Goal: Task Accomplishment & Management: Use online tool/utility

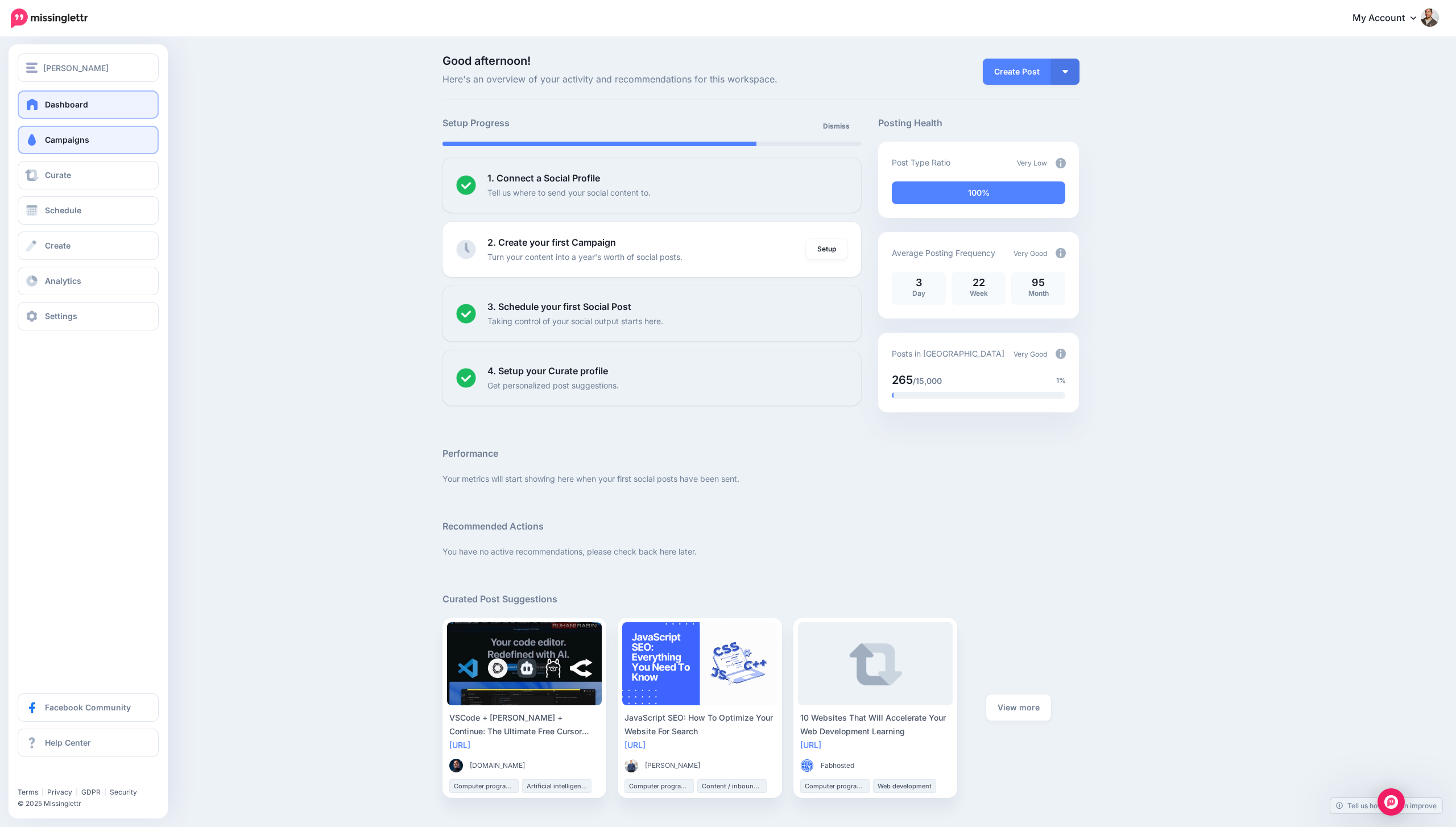
click at [74, 147] on link "Campaigns" at bounding box center [88, 140] width 141 height 29
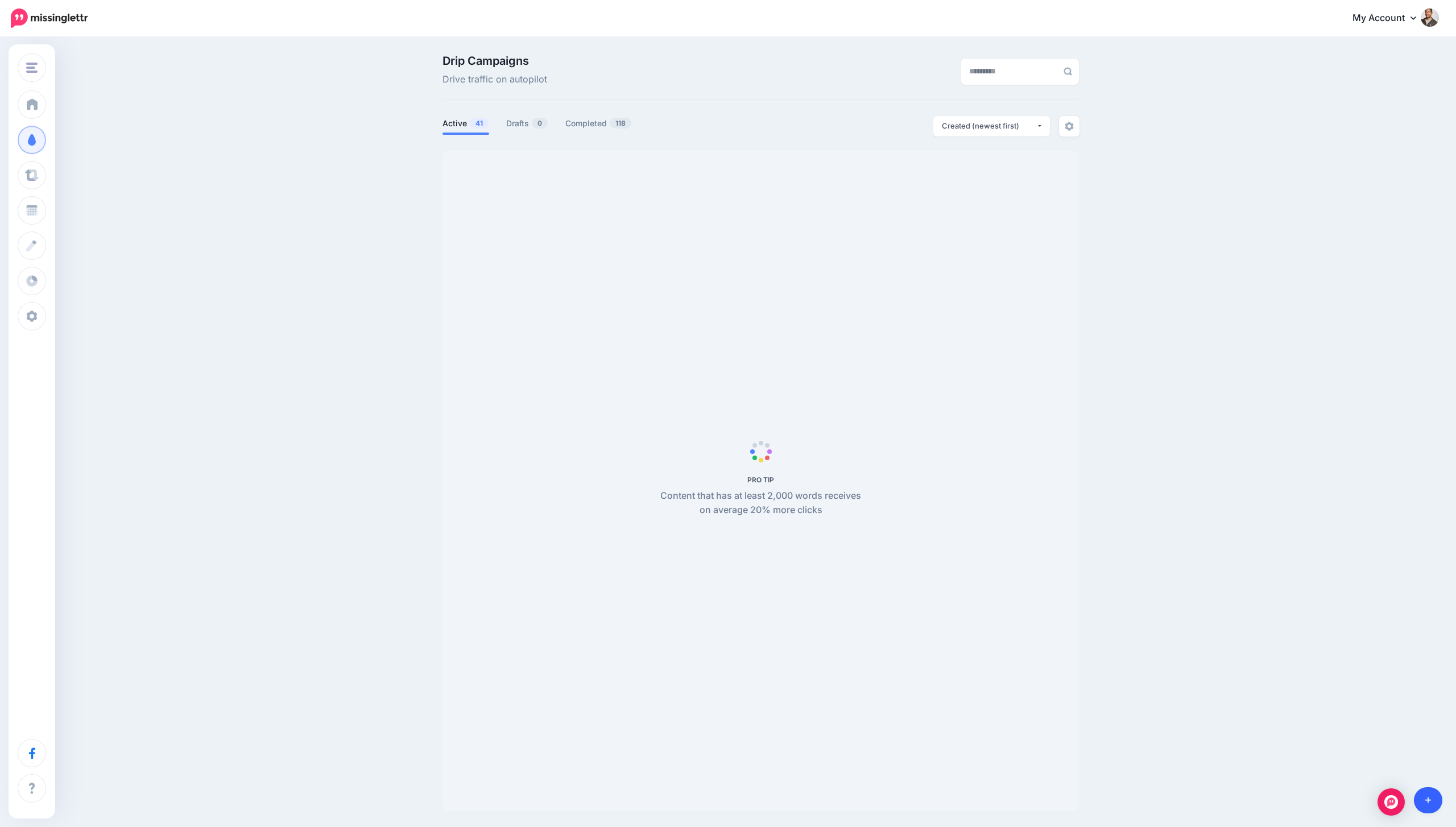
click at [1433, 810] on link at bounding box center [1428, 800] width 29 height 26
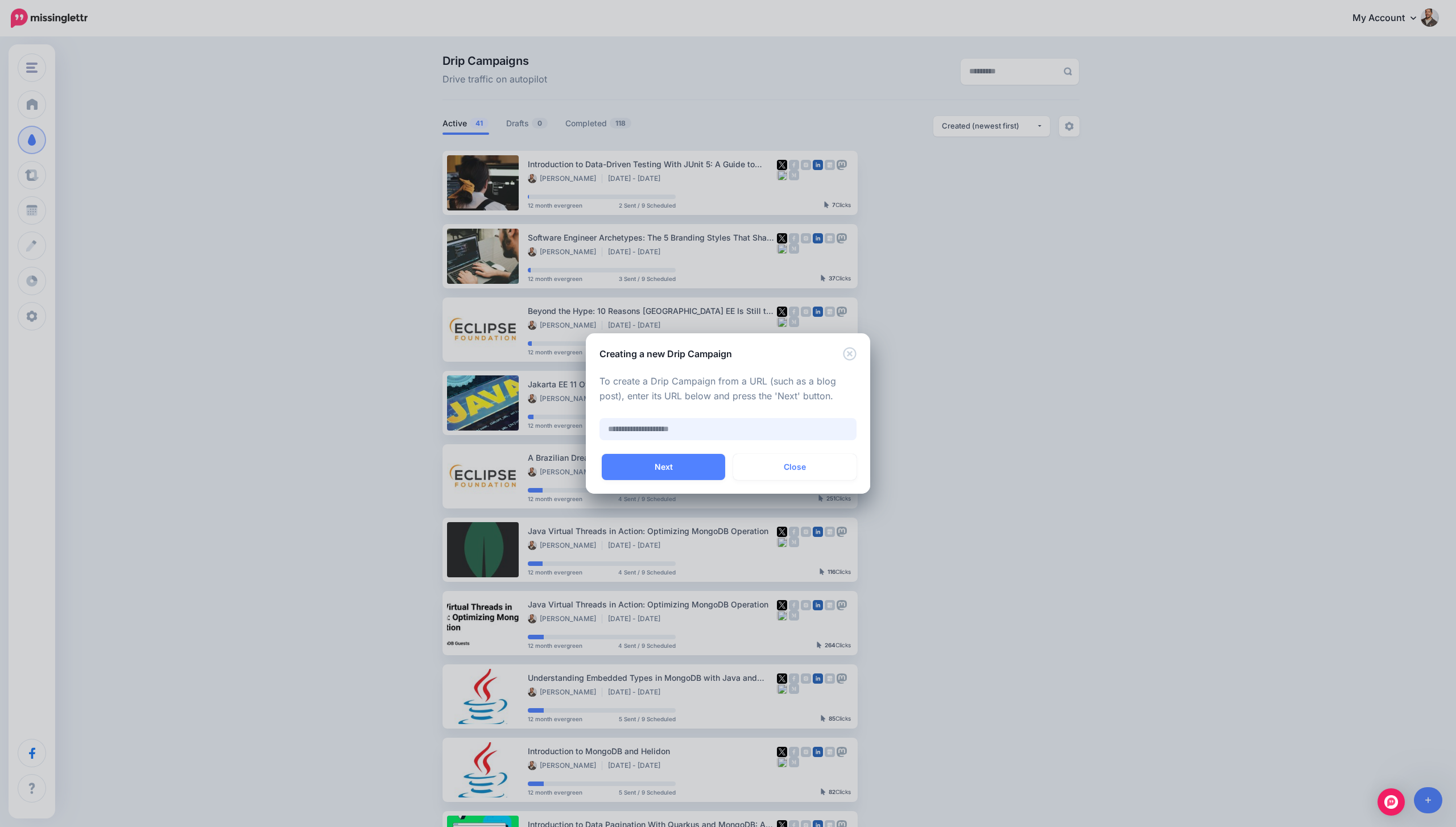
paste input "**********"
type input "**********"
click at [680, 463] on button "Next" at bounding box center [663, 467] width 123 height 26
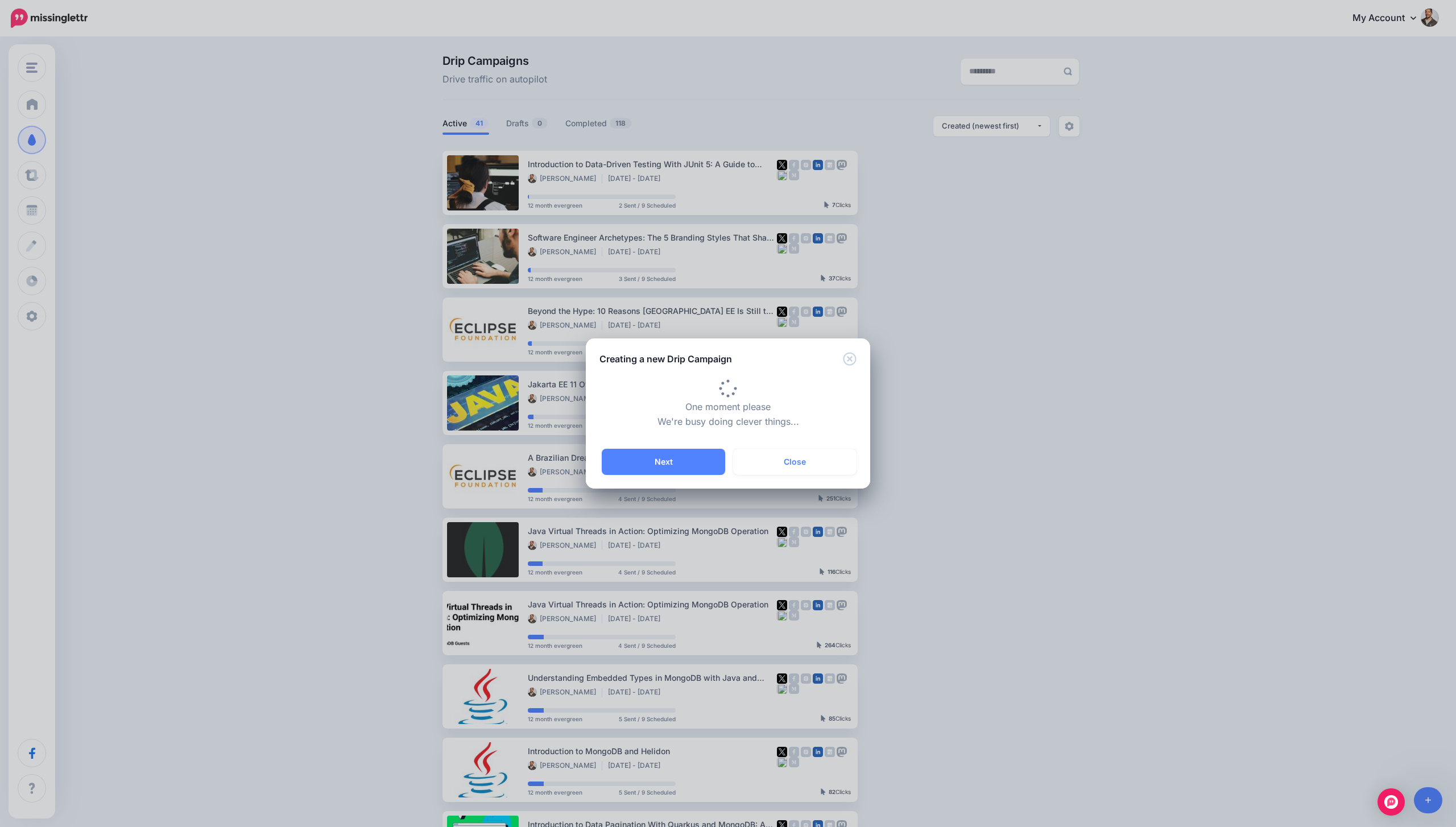
type input "**********"
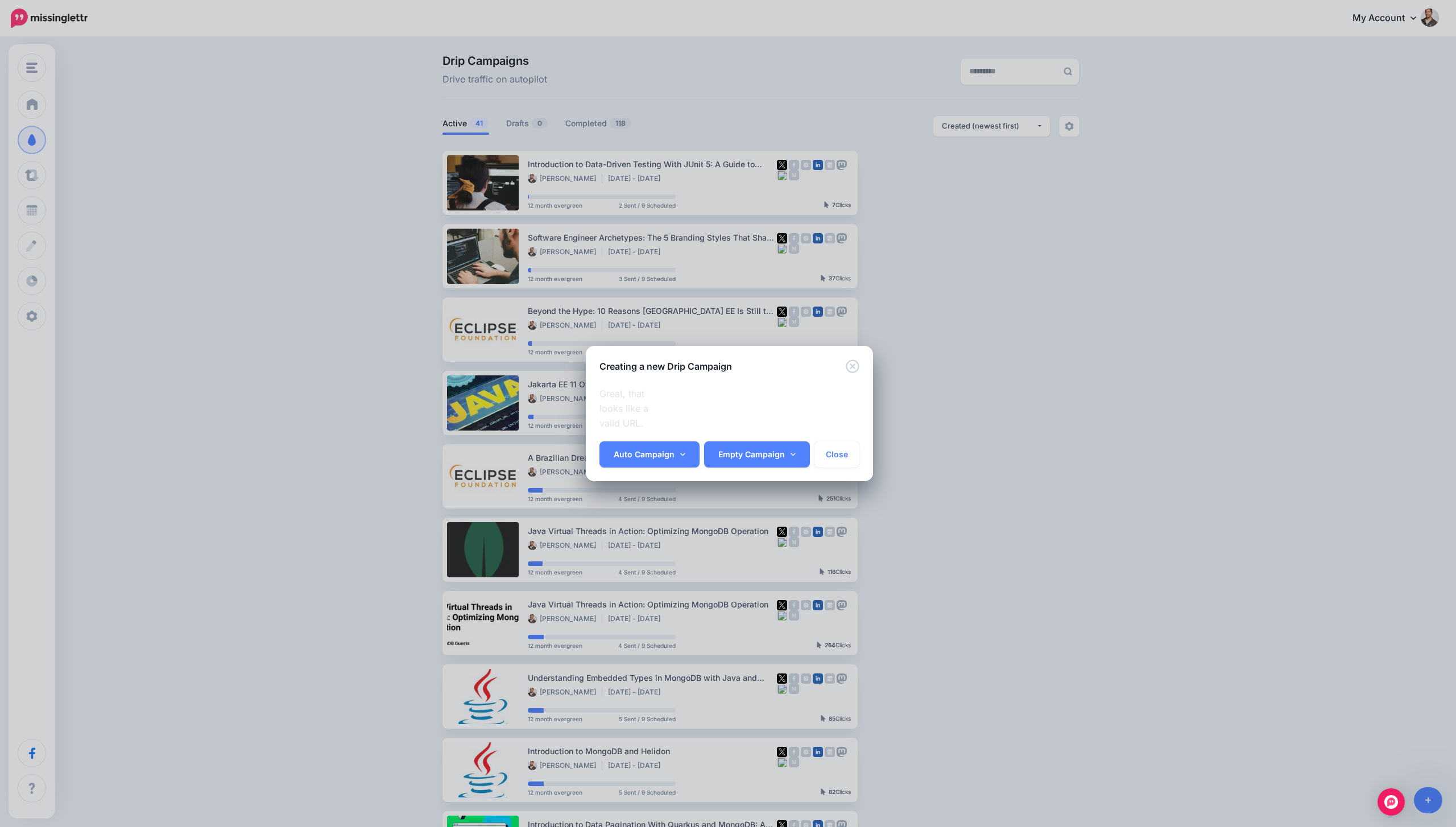
scroll to position [0, 106]
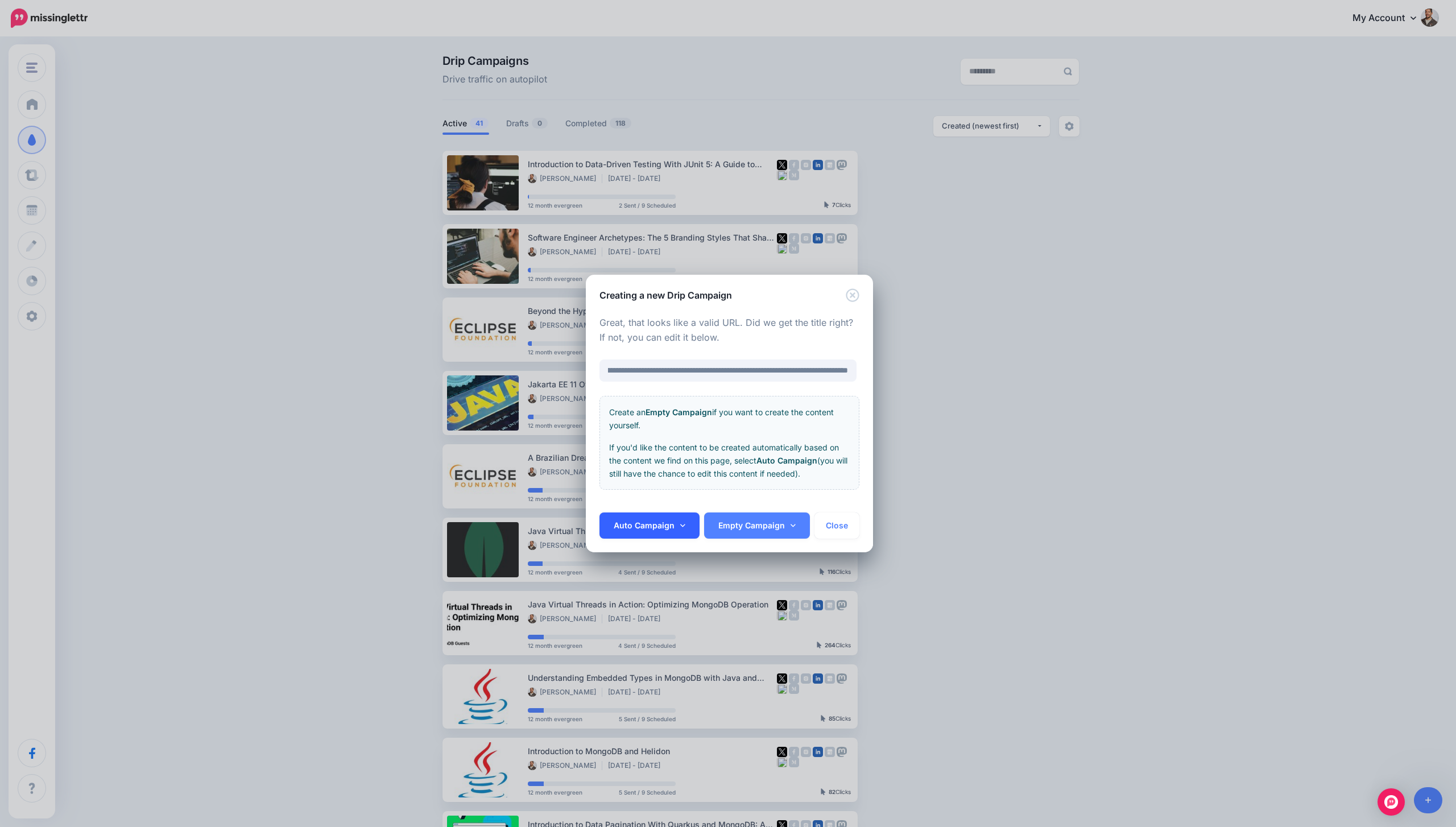
click at [683, 516] on link "Auto Campaign" at bounding box center [649, 525] width 100 height 26
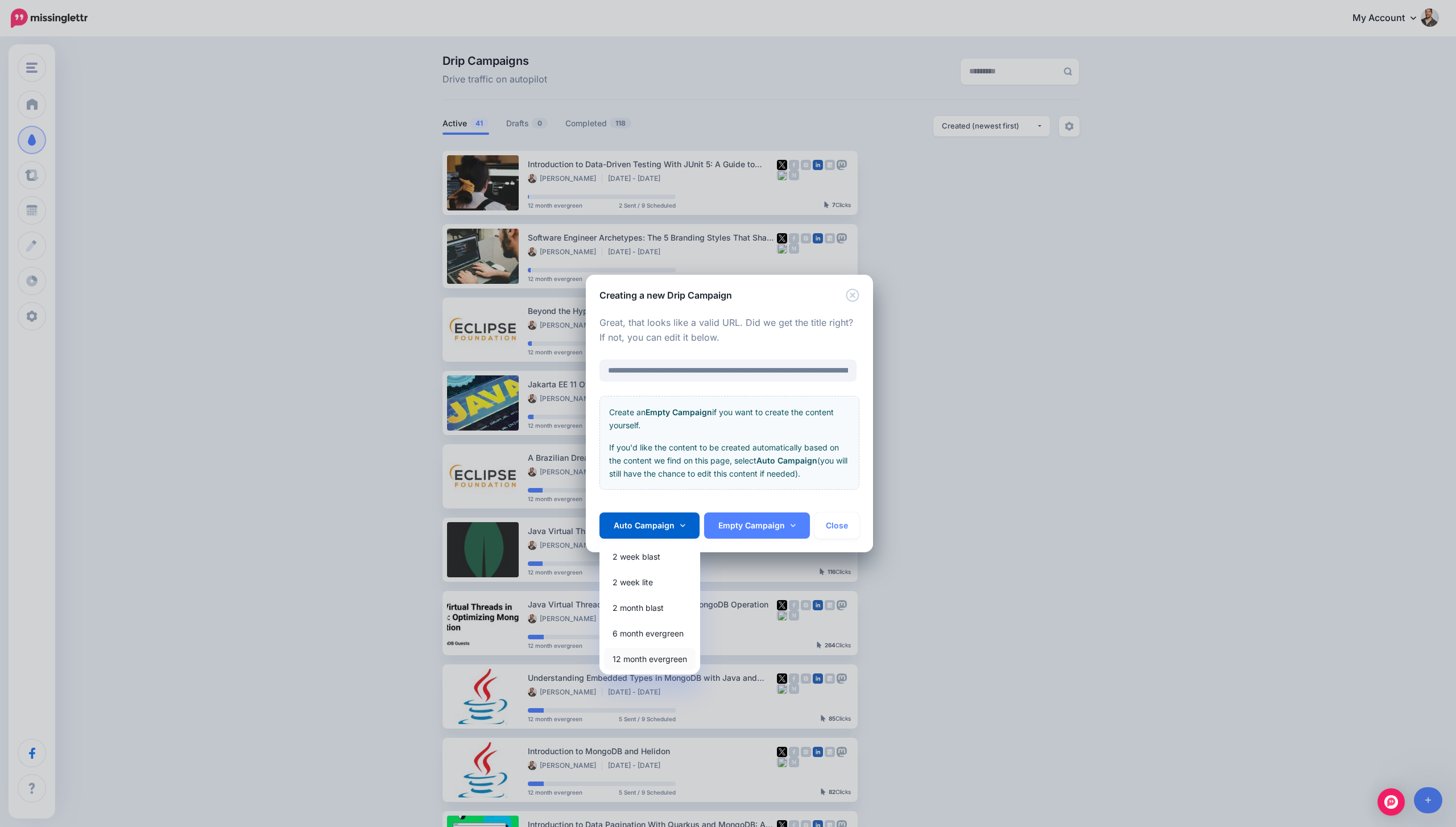
click at [639, 655] on link "12 month evergreen" at bounding box center [649, 659] width 91 height 22
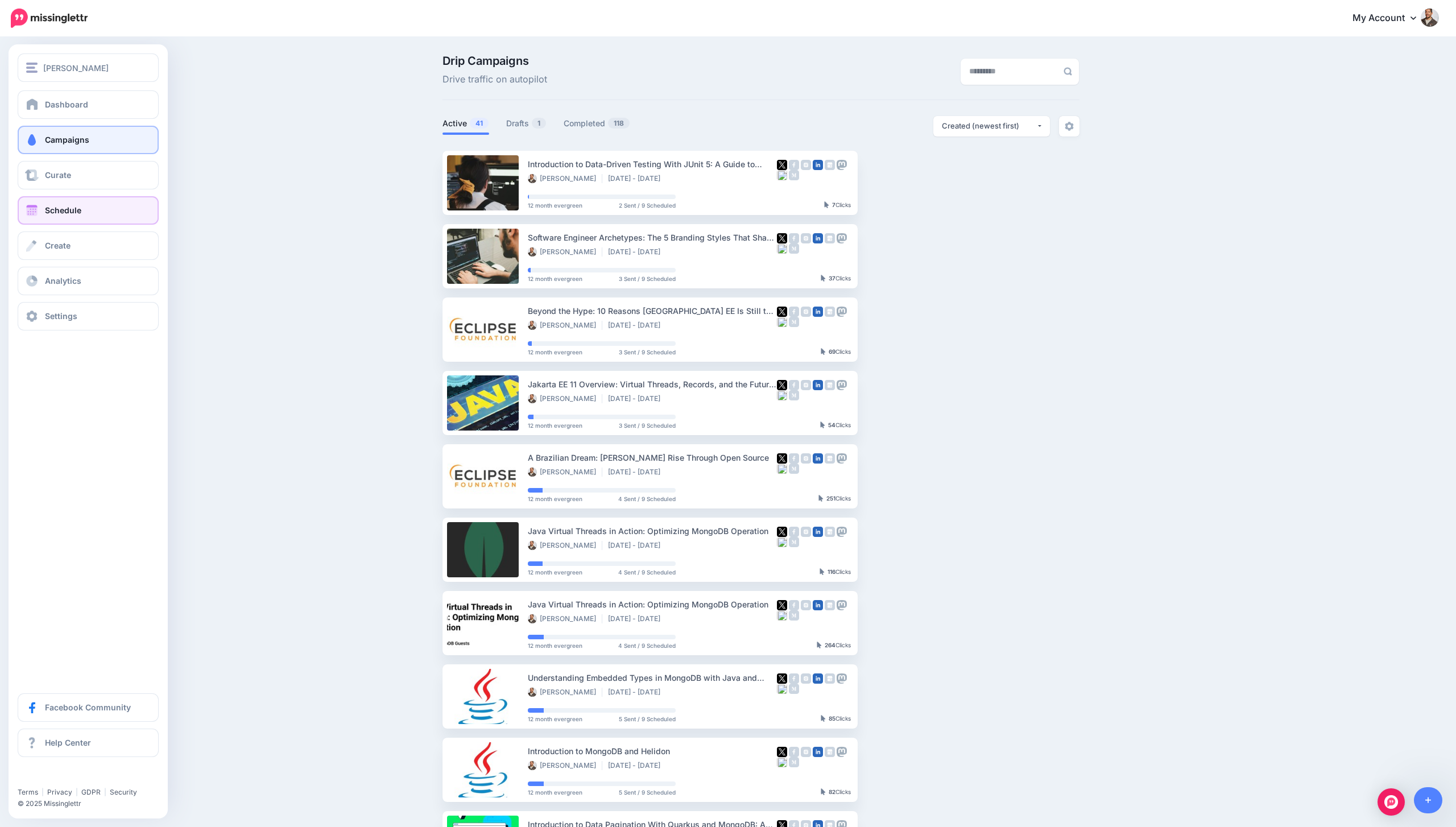
click at [33, 212] on span at bounding box center [31, 210] width 15 height 12
click at [49, 212] on span "Schedule" at bounding box center [63, 210] width 36 height 10
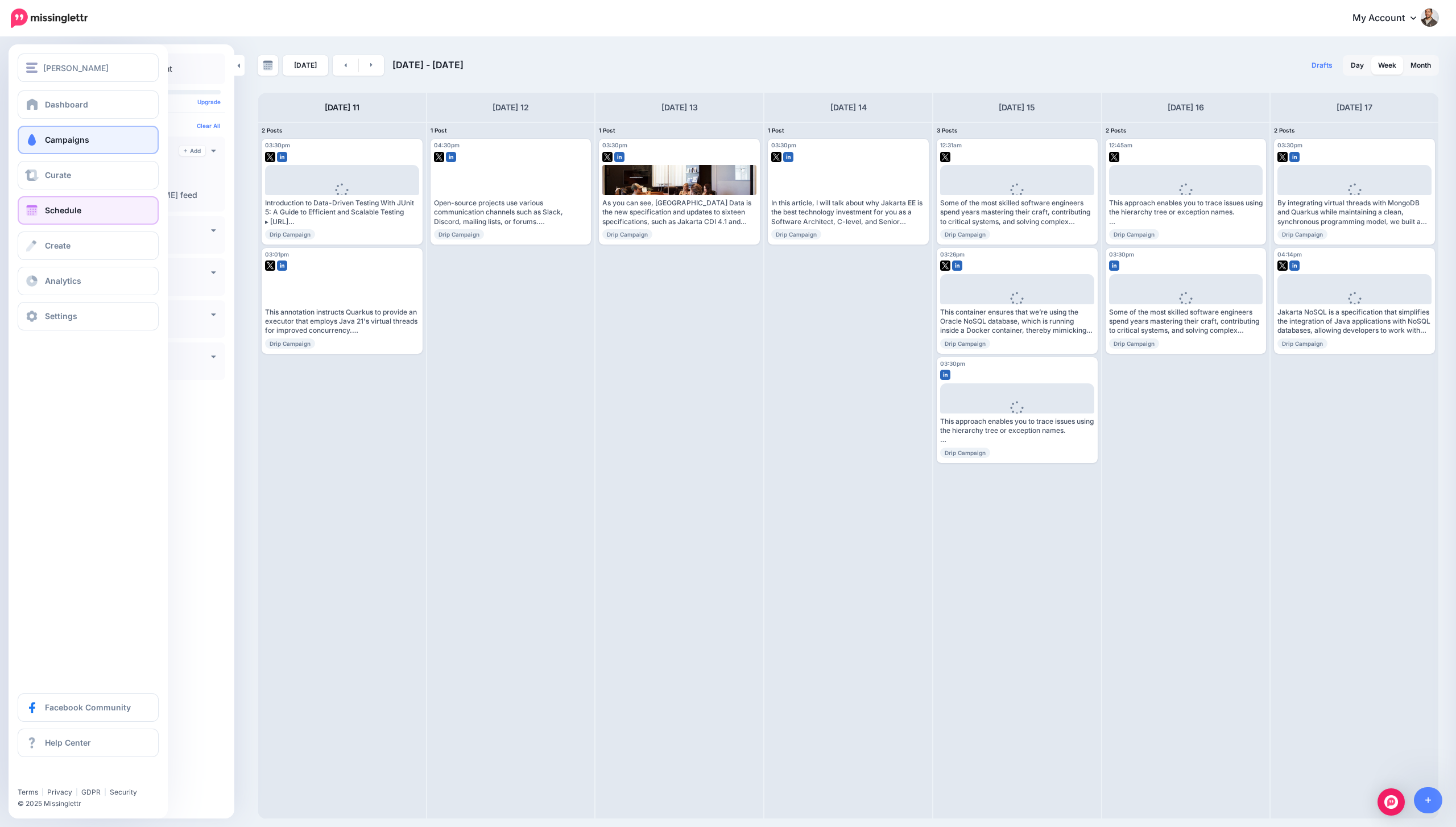
click at [59, 139] on span "Campaigns" at bounding box center [66, 139] width 44 height 10
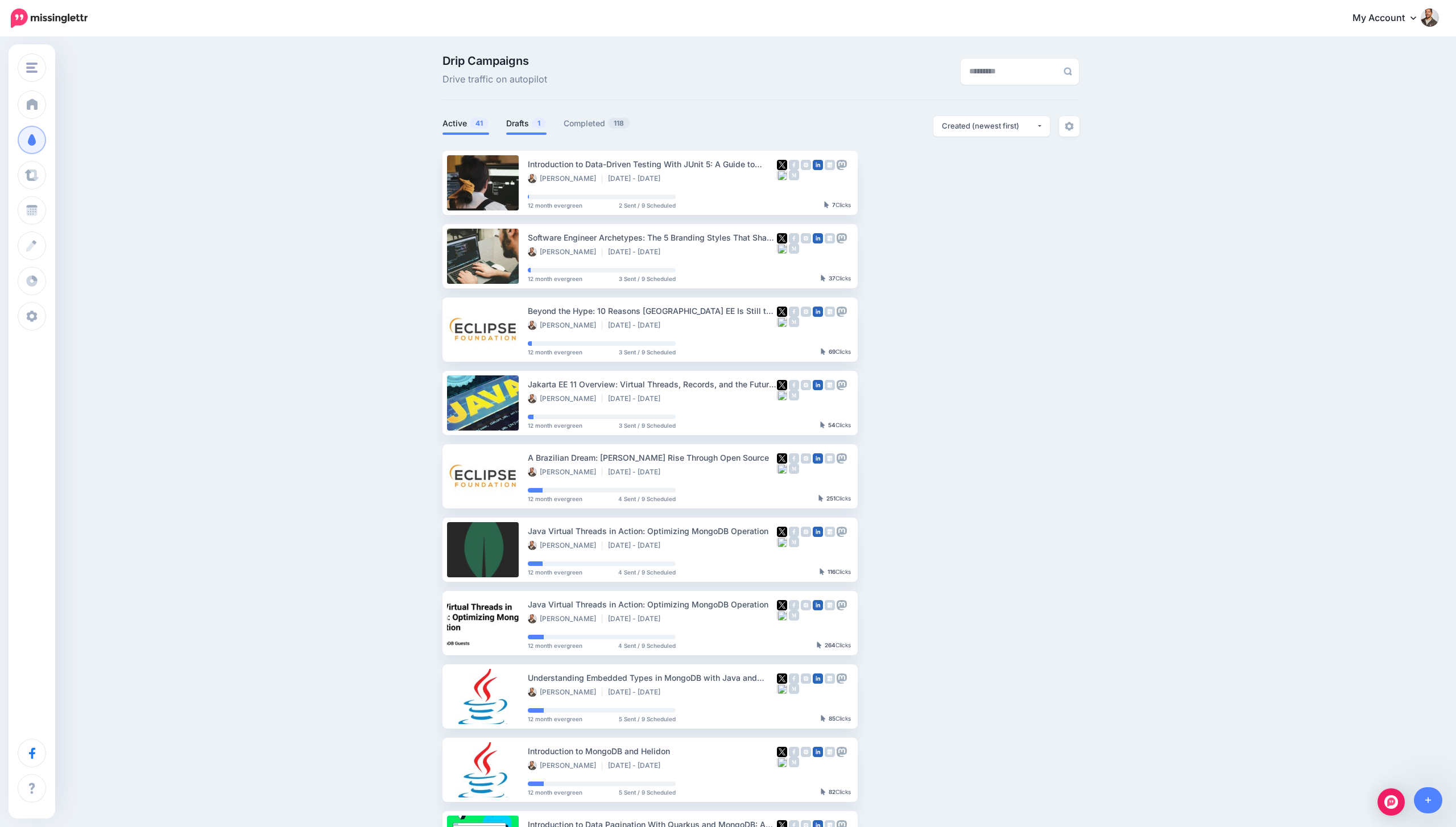
click at [506, 118] on link "Drafts 1" at bounding box center [526, 123] width 40 height 13
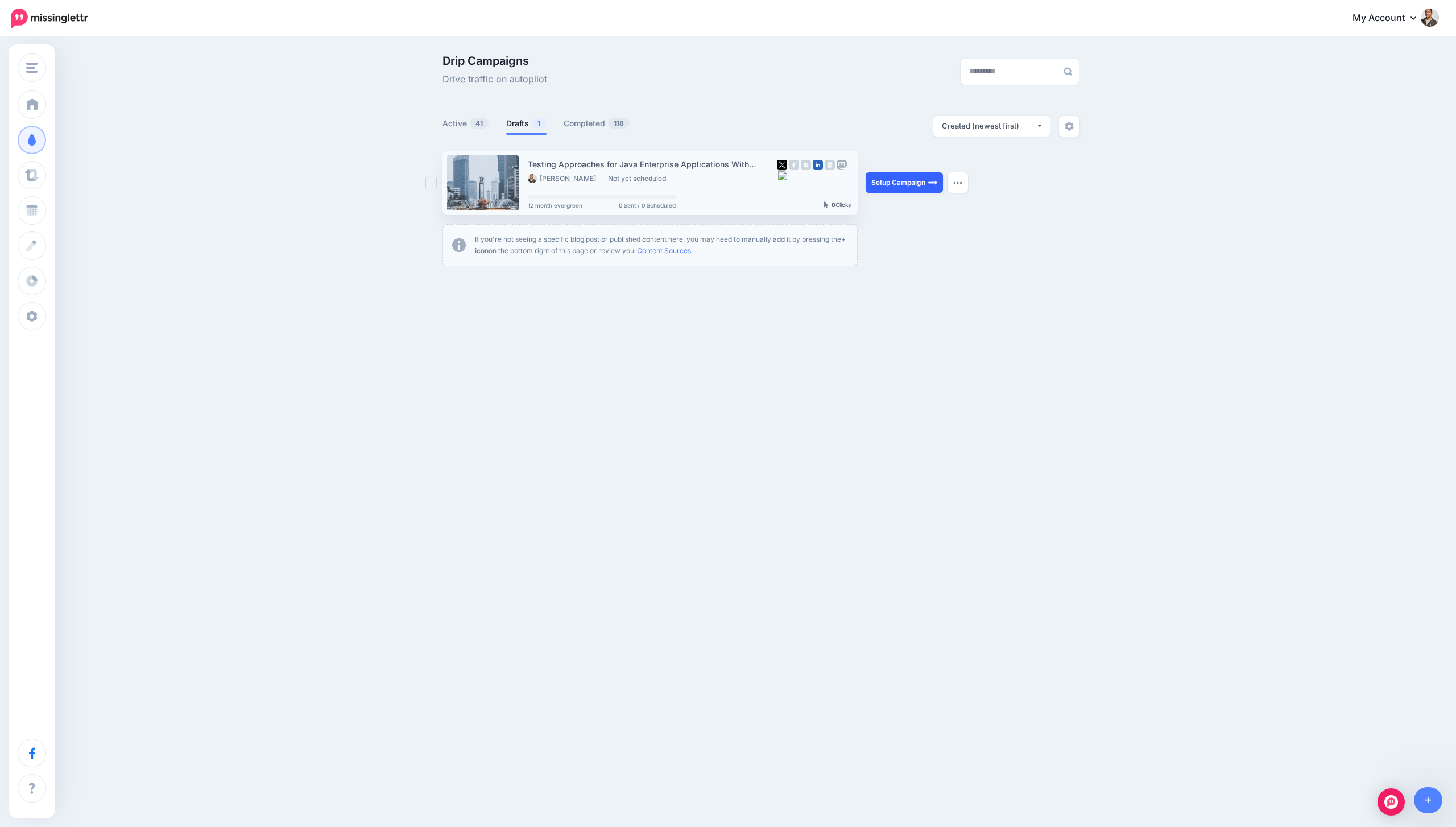
click at [899, 186] on link "Setup Campaign" at bounding box center [904, 183] width 77 height 20
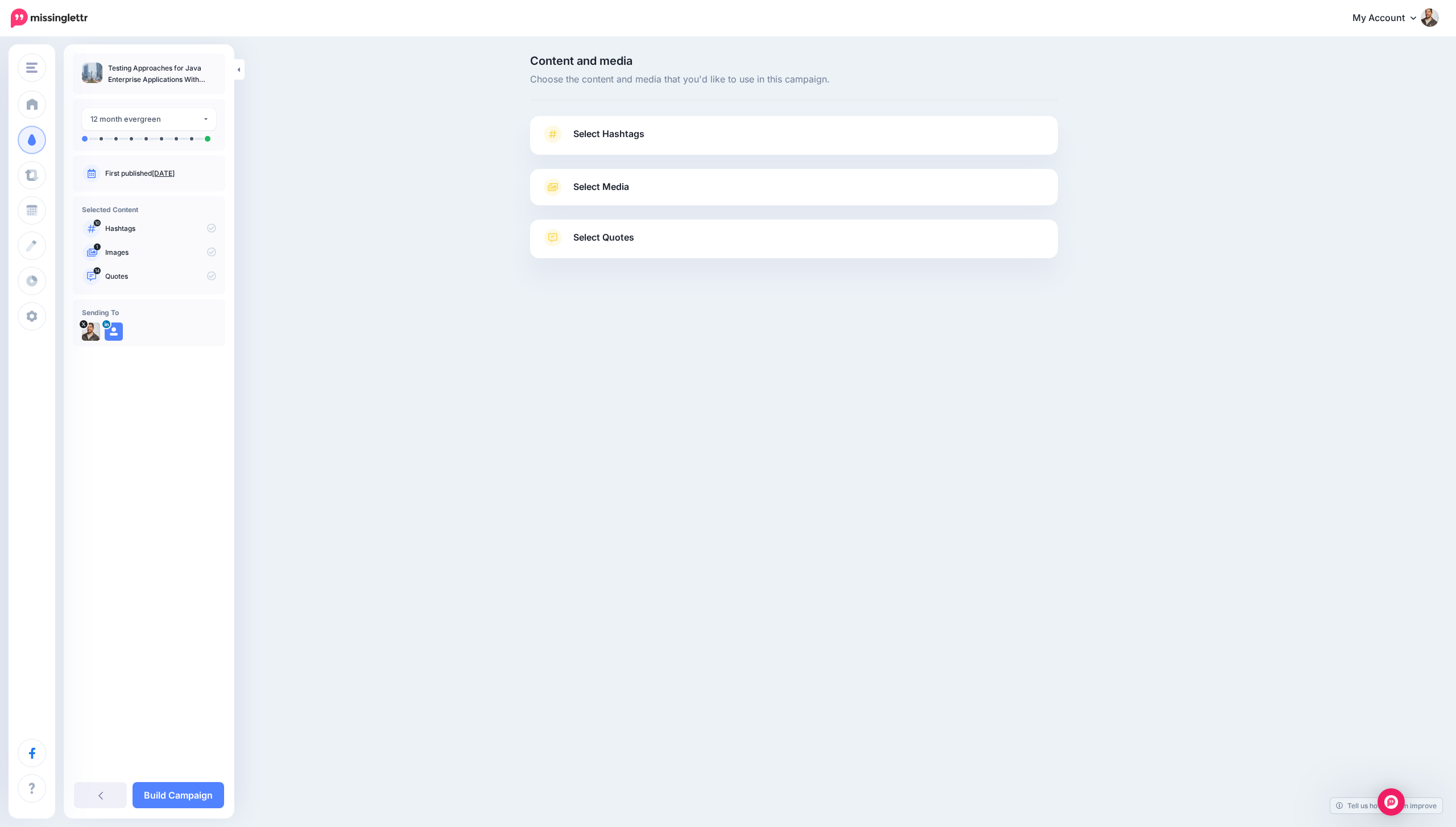
click at [720, 133] on link "Select Hashtags" at bounding box center [793, 140] width 505 height 29
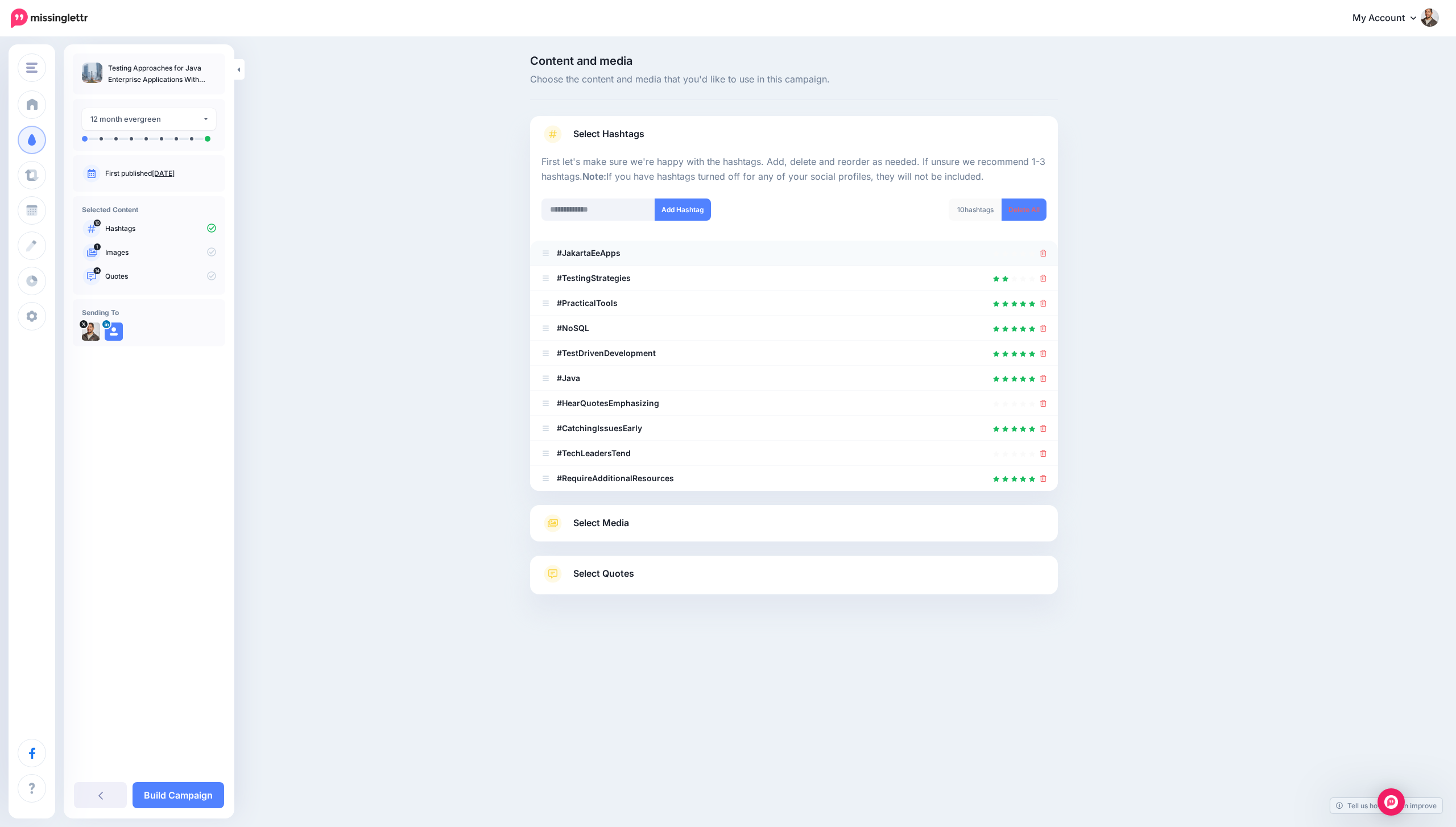
click at [1039, 252] on div at bounding box center [793, 252] width 505 height 13
click at [1042, 256] on icon at bounding box center [1043, 253] width 6 height 7
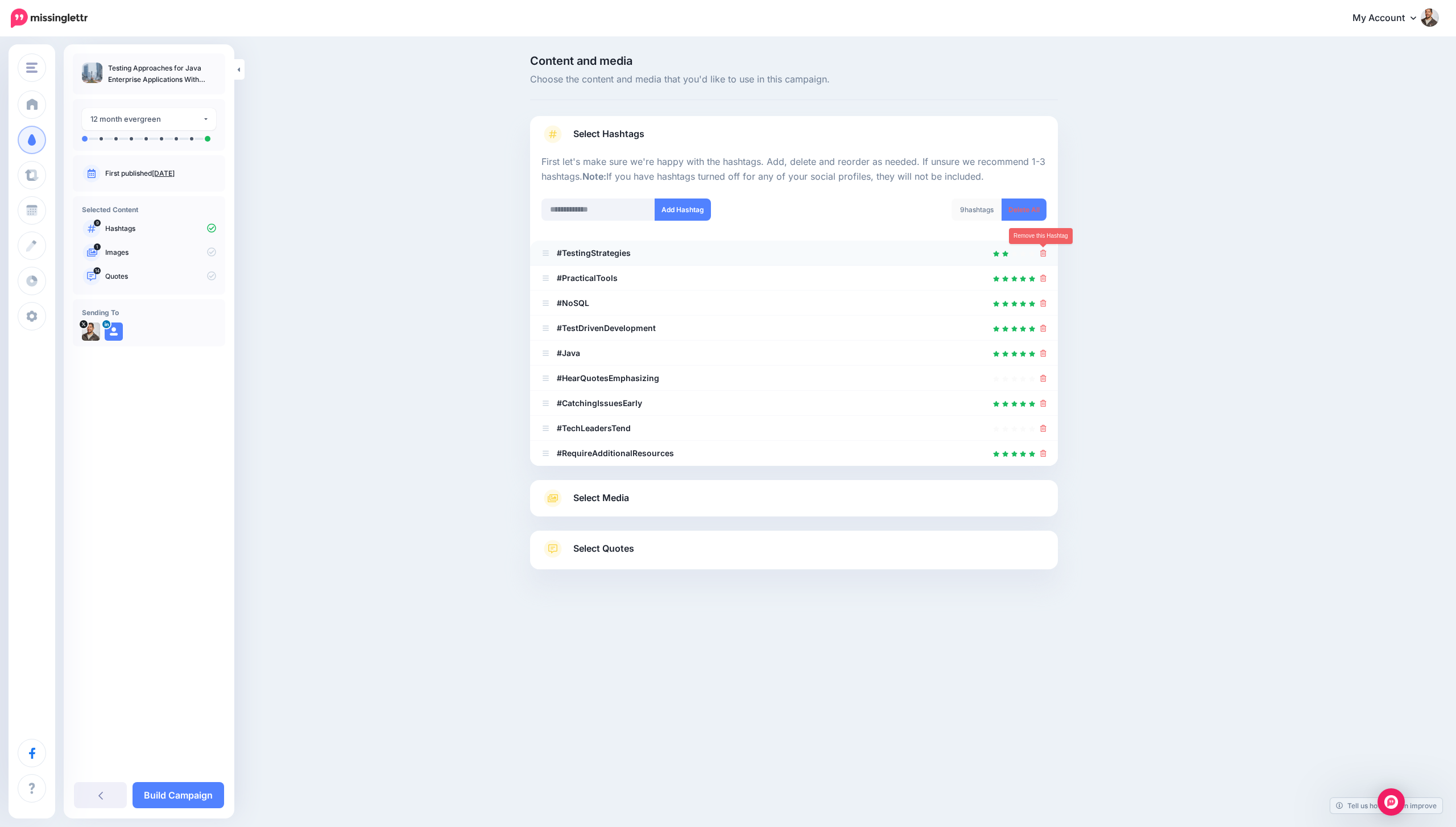
click at [1043, 248] on link at bounding box center [1043, 252] width 6 height 10
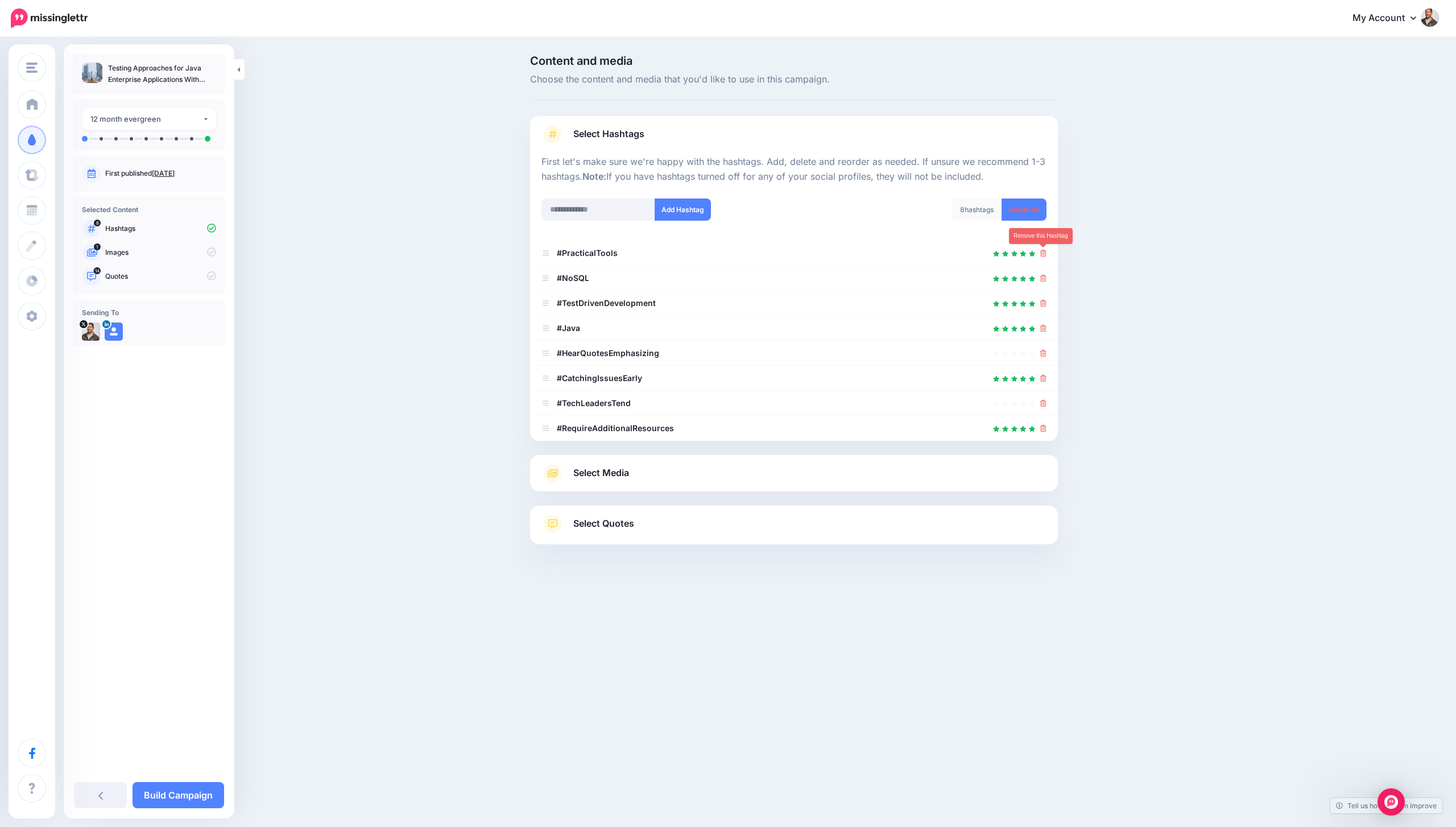
click at [1043, 248] on link at bounding box center [1043, 252] width 6 height 10
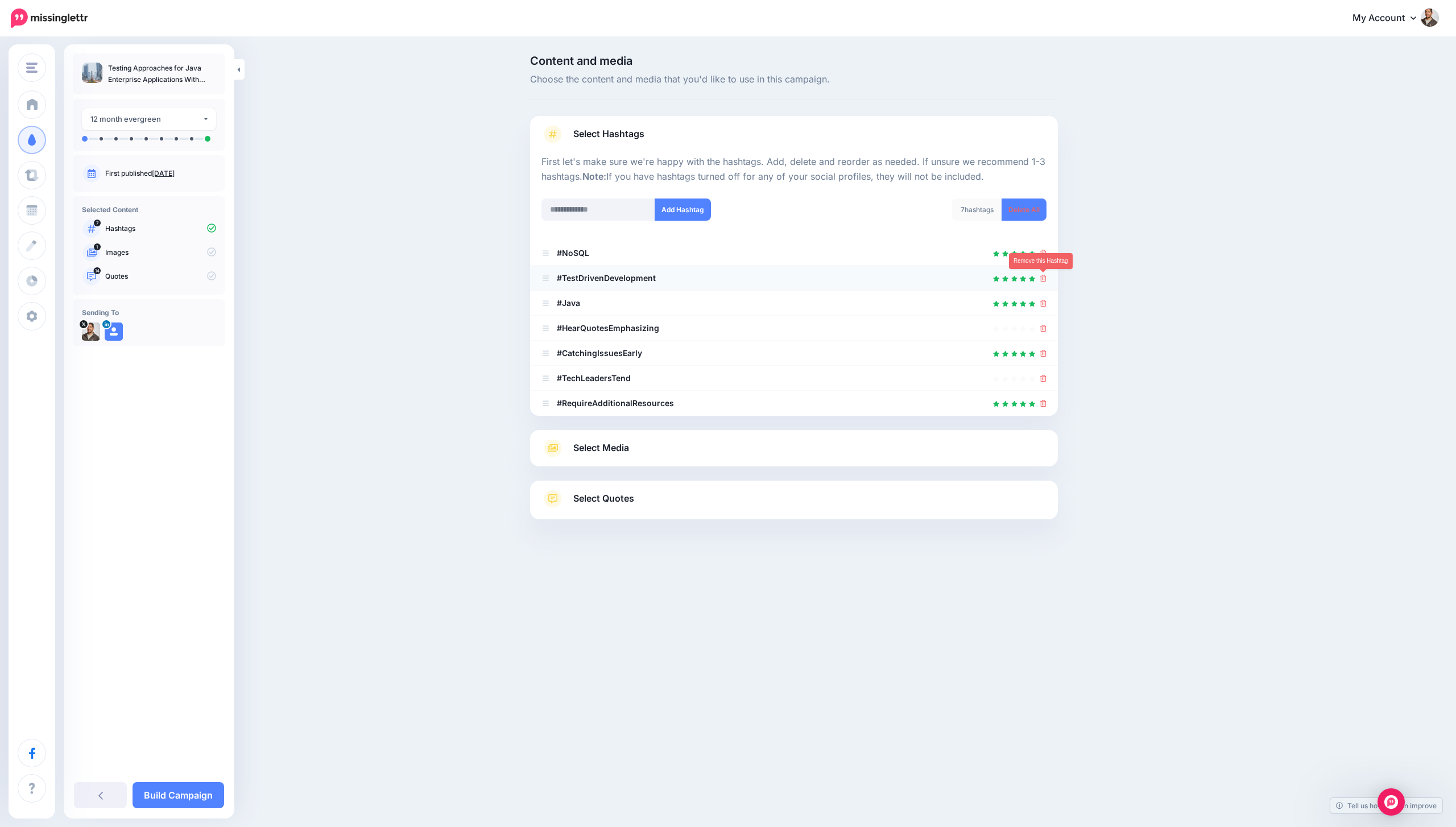
click at [1042, 275] on icon at bounding box center [1043, 278] width 6 height 7
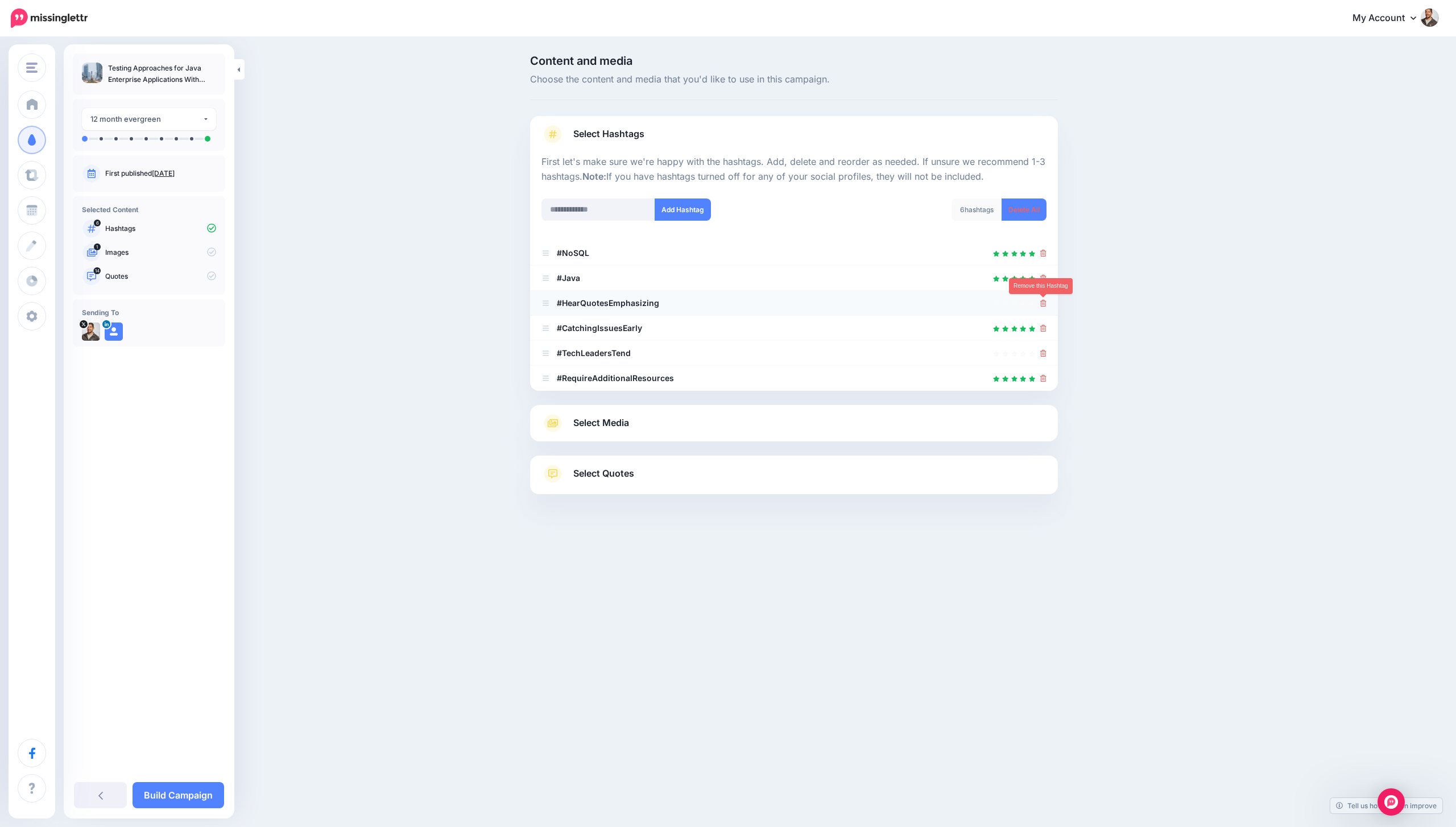
click at [1043, 304] on icon at bounding box center [1043, 303] width 6 height 7
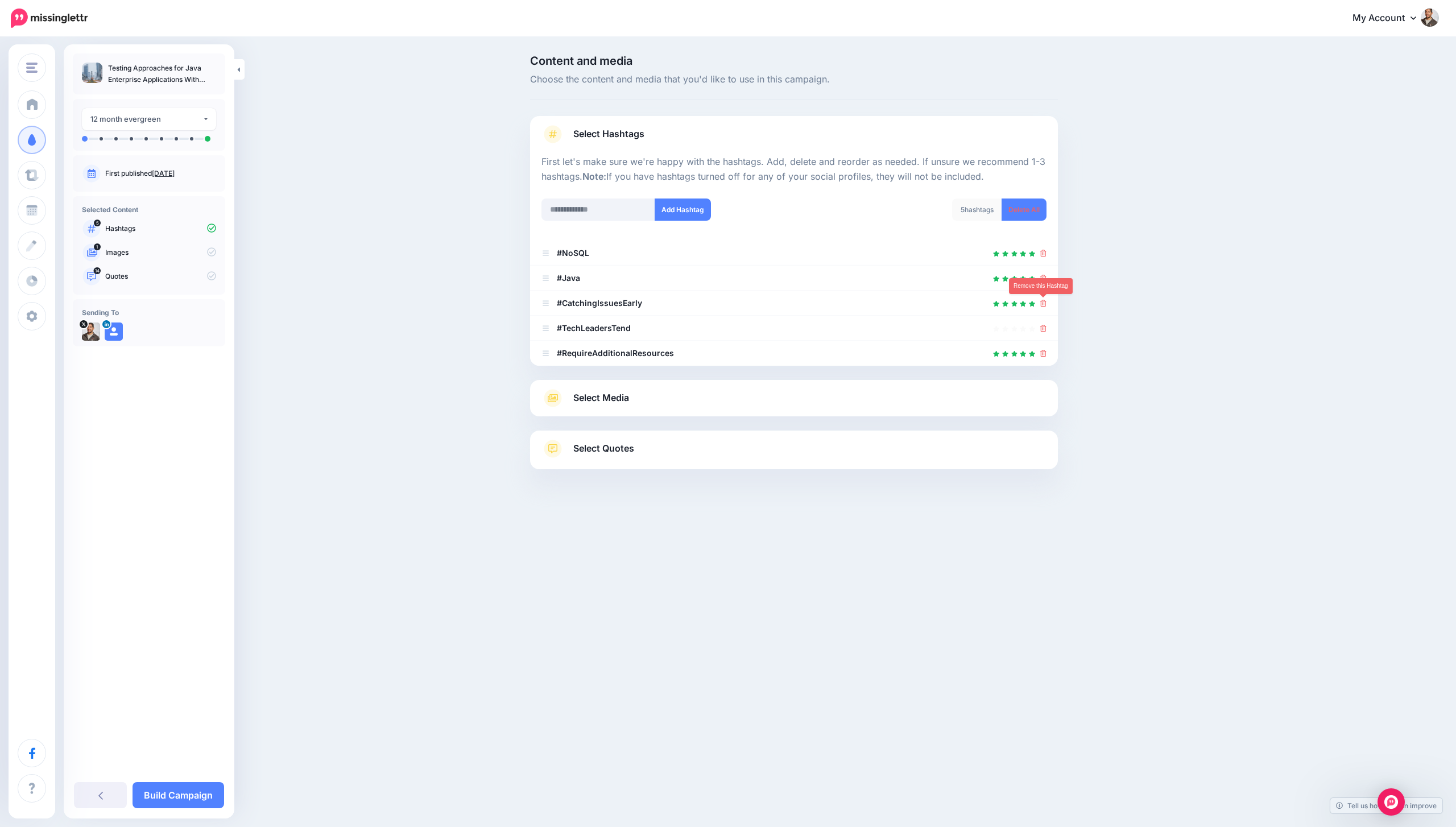
click at [1043, 304] on icon at bounding box center [1043, 303] width 6 height 7
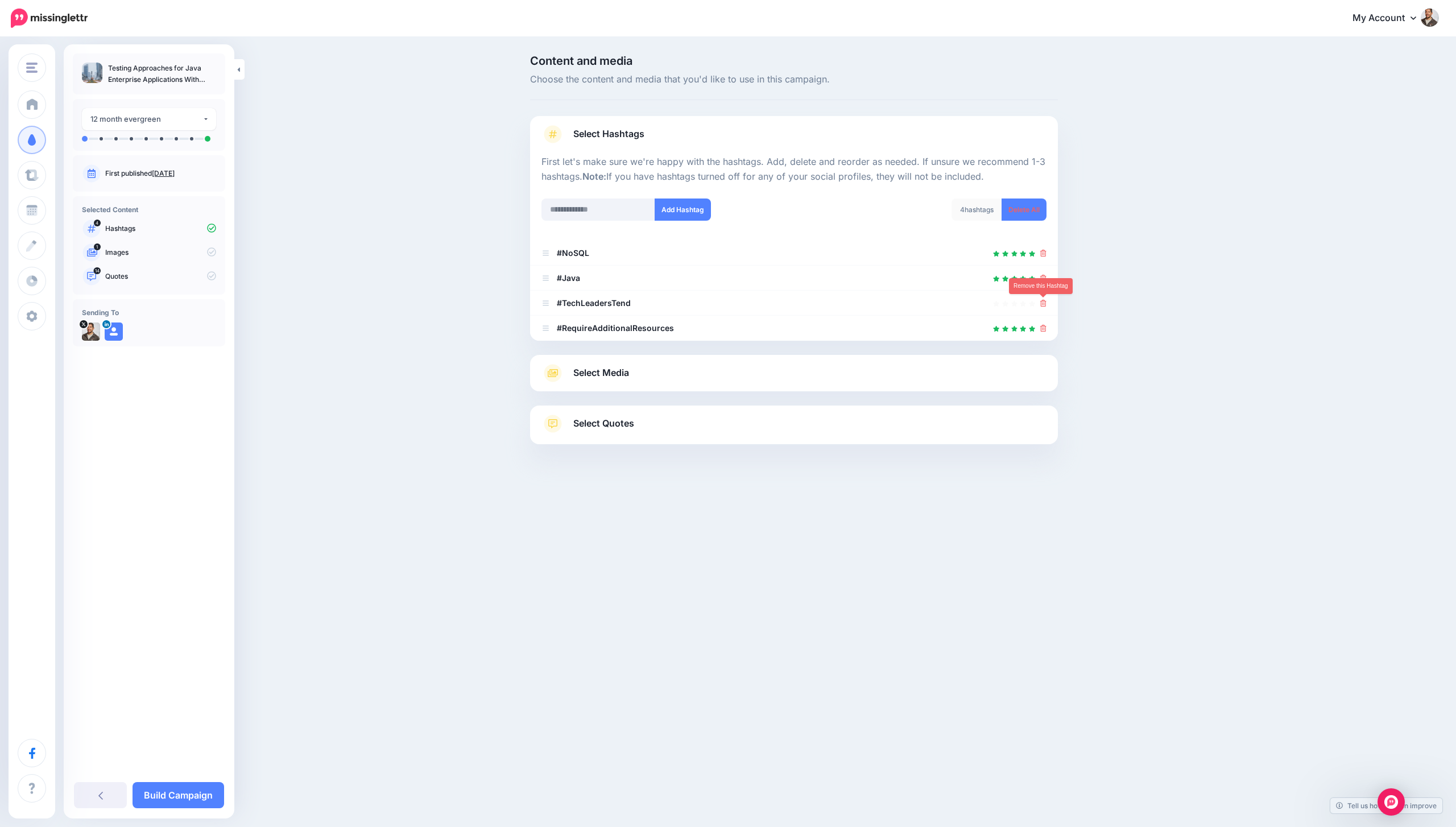
click at [1043, 304] on icon at bounding box center [1043, 303] width 6 height 7
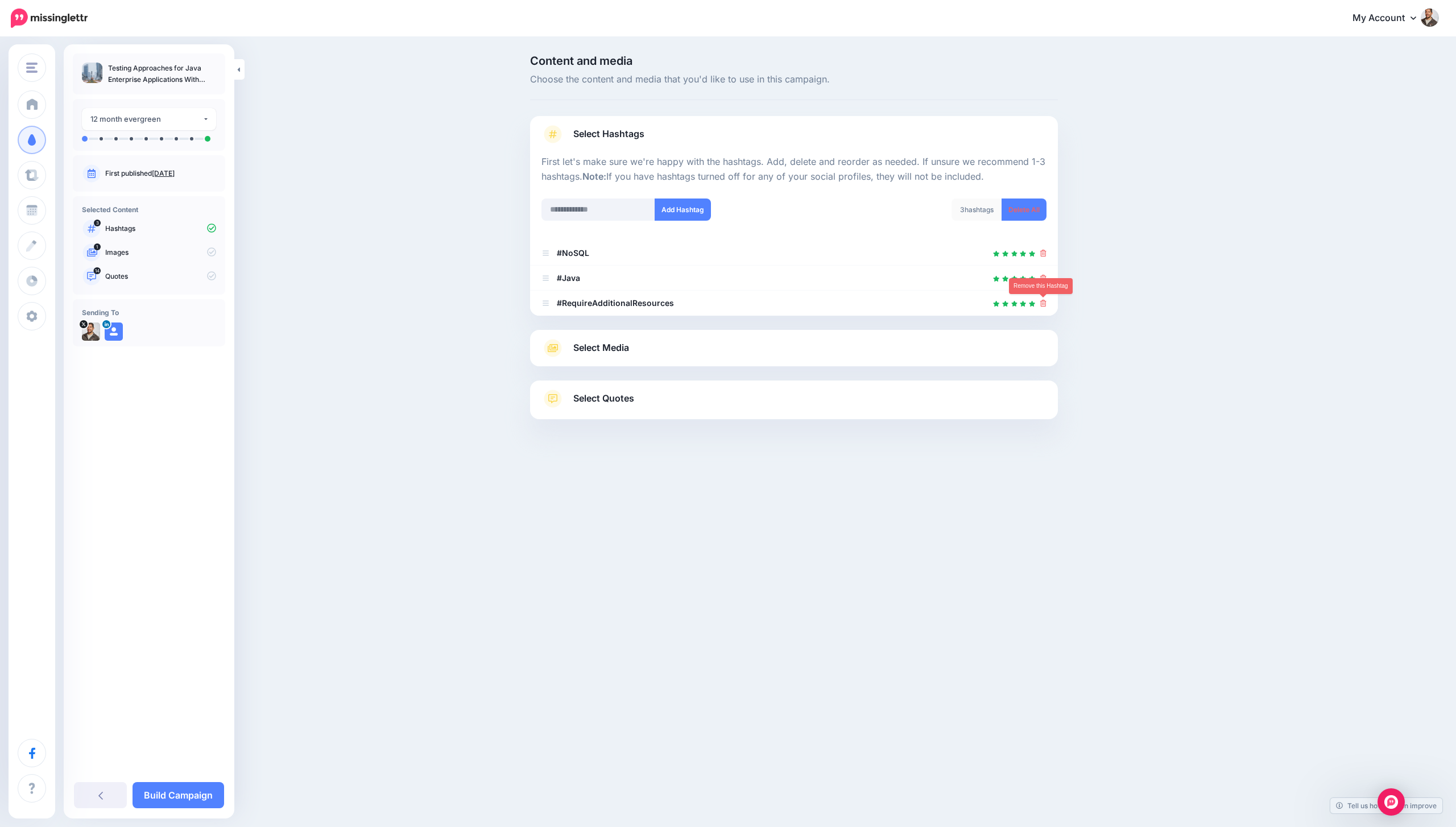
click at [1043, 304] on icon at bounding box center [1043, 303] width 6 height 7
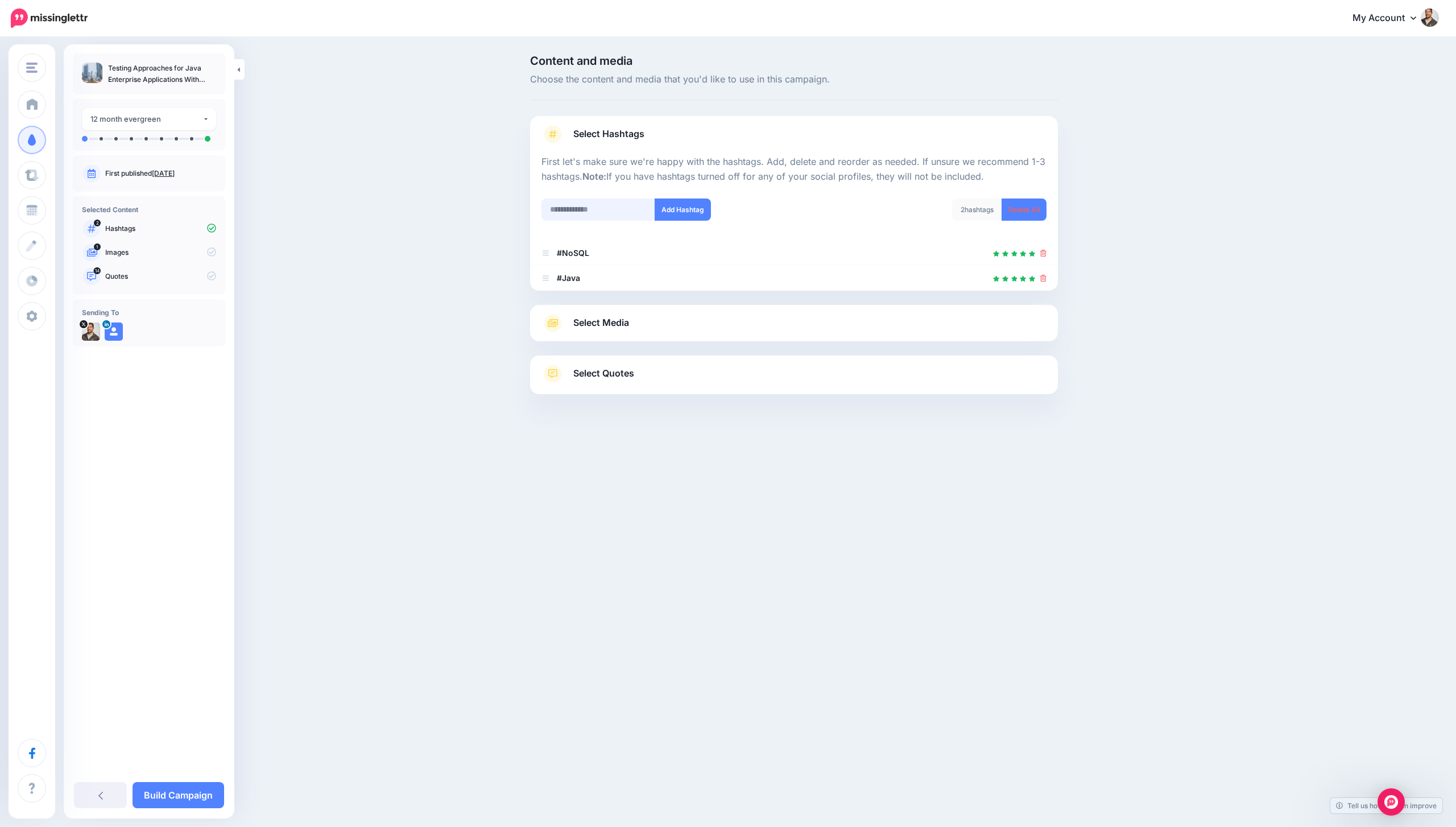
click at [605, 203] on input "text" at bounding box center [598, 210] width 114 height 22
type input "****"
click at [693, 210] on button "Add Hashtag" at bounding box center [682, 210] width 56 height 22
click at [644, 320] on link "Select Media" at bounding box center [793, 323] width 505 height 18
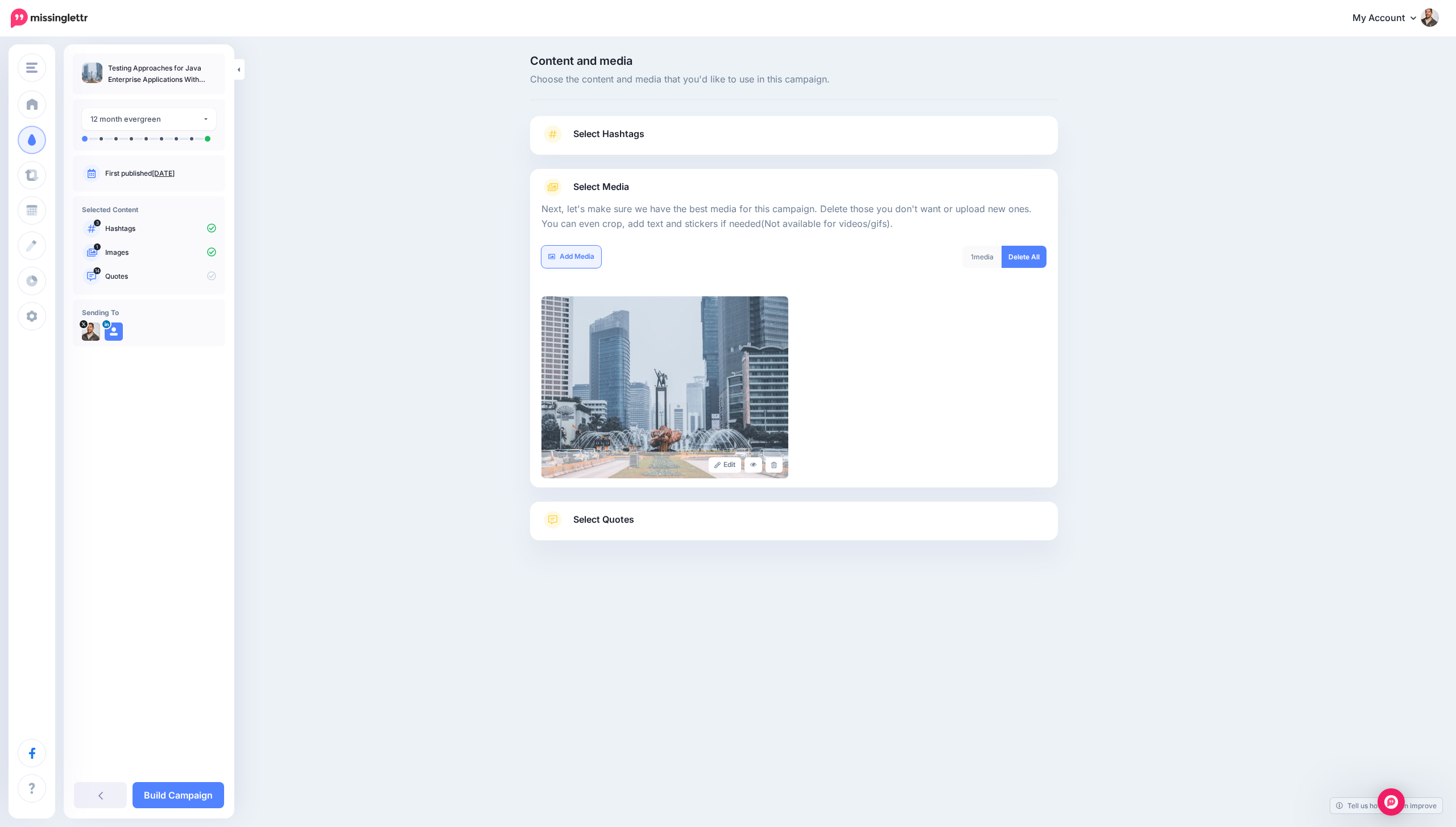
click at [551, 253] on icon at bounding box center [551, 256] width 7 height 7
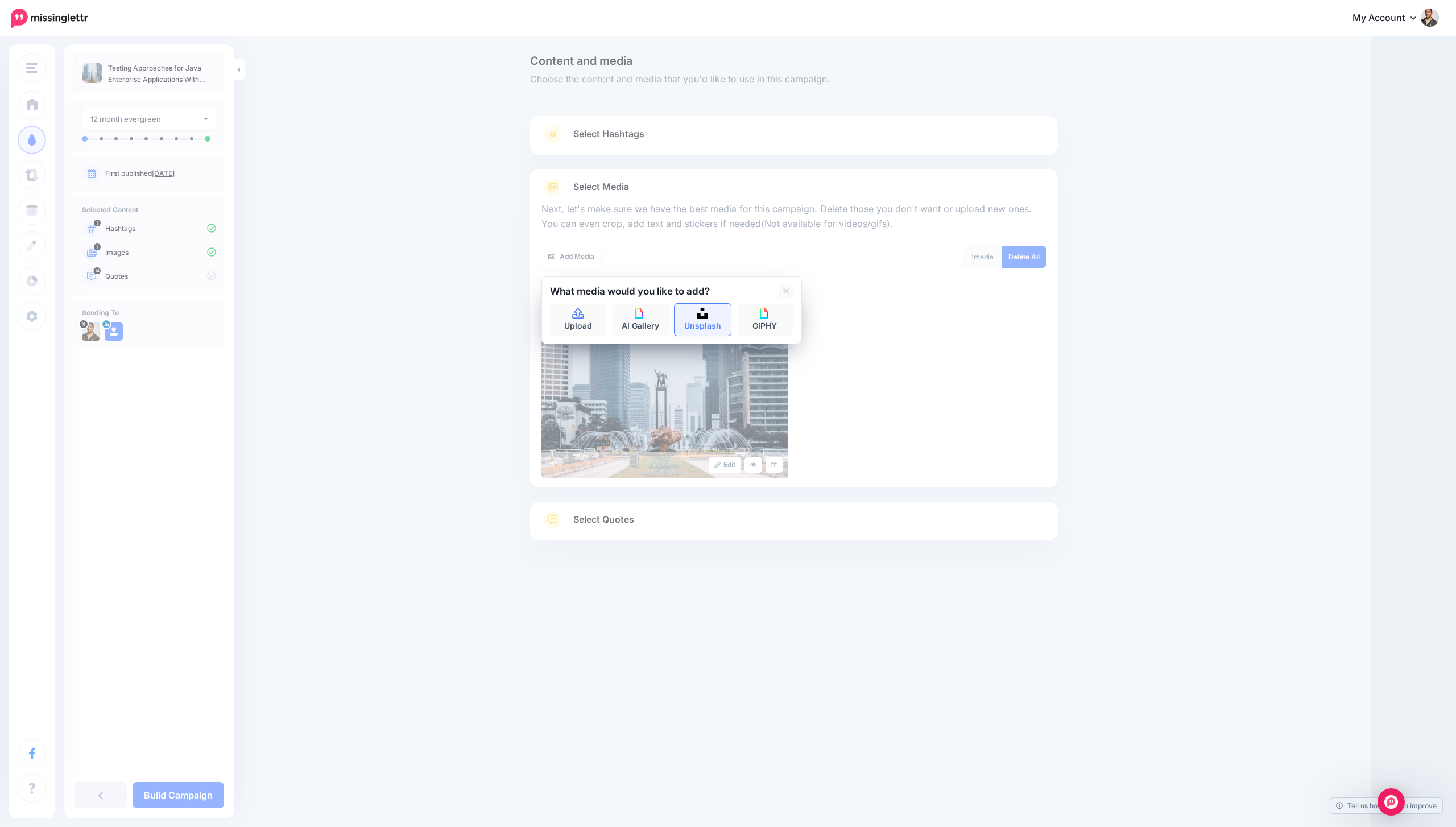
click at [706, 318] on link "Unsplash" at bounding box center [703, 320] width 57 height 32
type input "****"
click at [773, 304] on button "submit" at bounding box center [783, 314] width 20 height 22
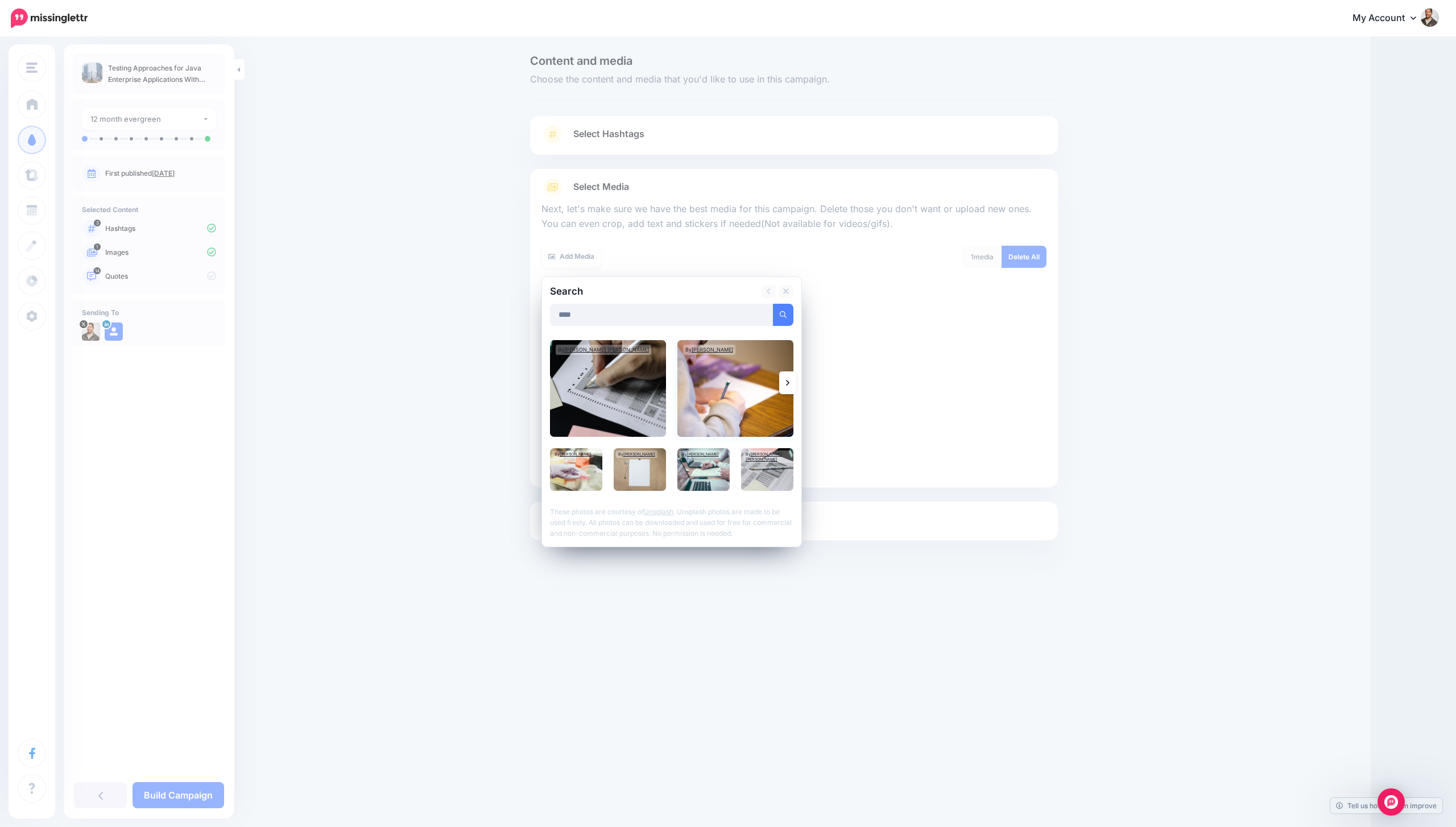
click at [717, 395] on img at bounding box center [735, 388] width 116 height 97
click at [756, 302] on div at bounding box center [671, 300] width 243 height 6
click at [757, 313] on link "Add Media" at bounding box center [769, 314] width 49 height 22
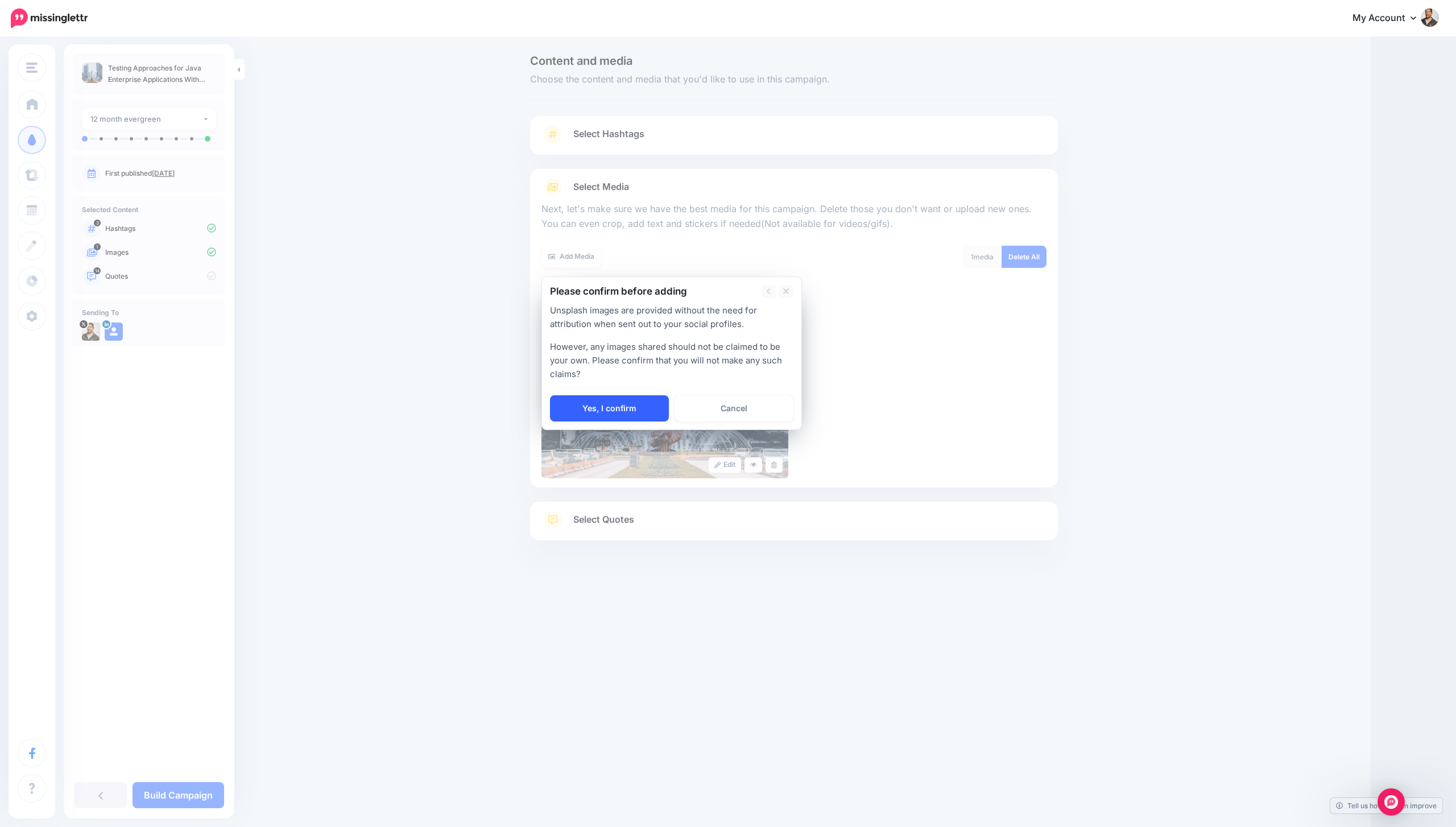
click at [645, 410] on link "Yes, I confirm" at bounding box center [609, 408] width 119 height 26
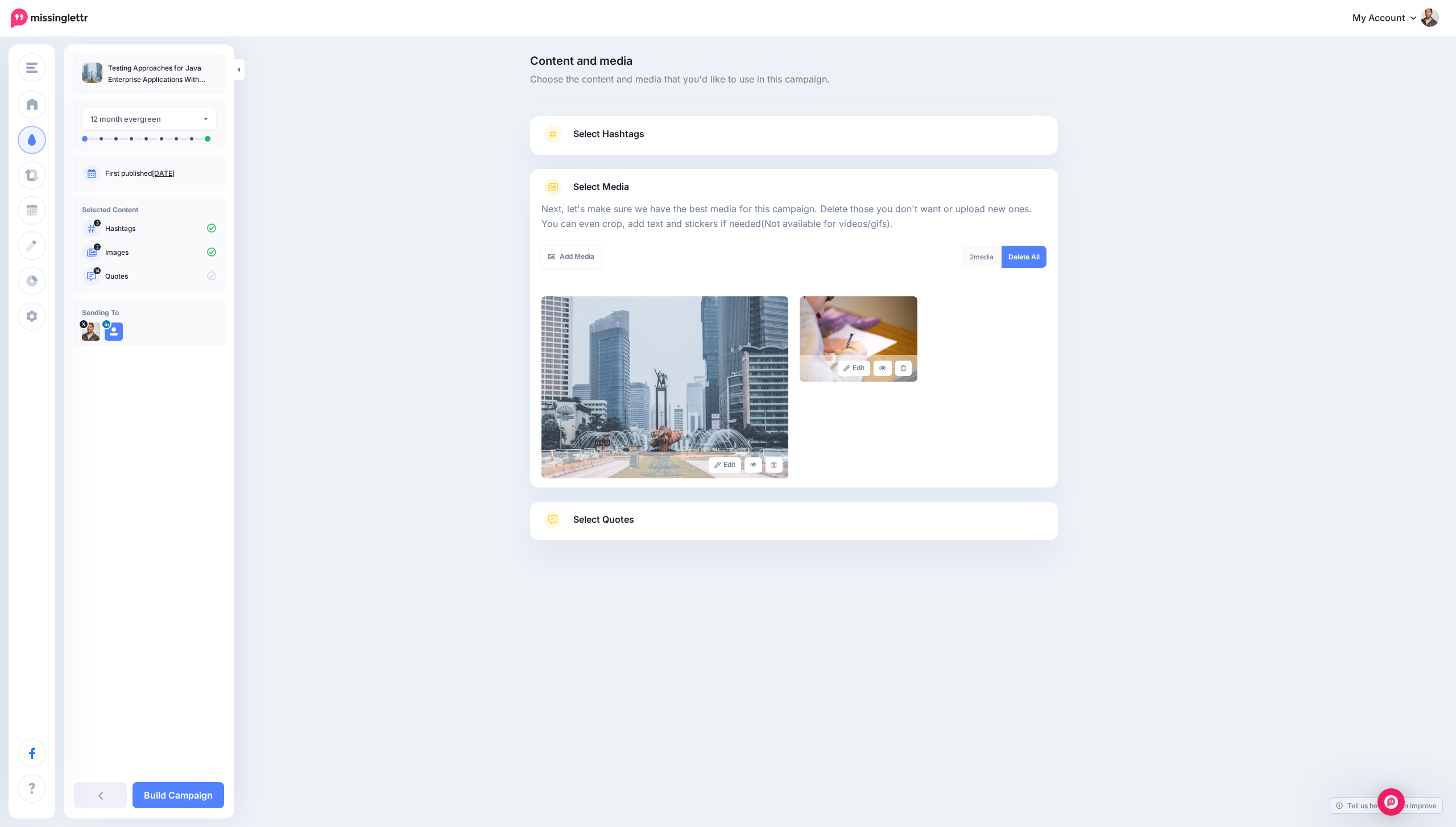
click at [600, 520] on span "Select Quotes" at bounding box center [603, 520] width 61 height 15
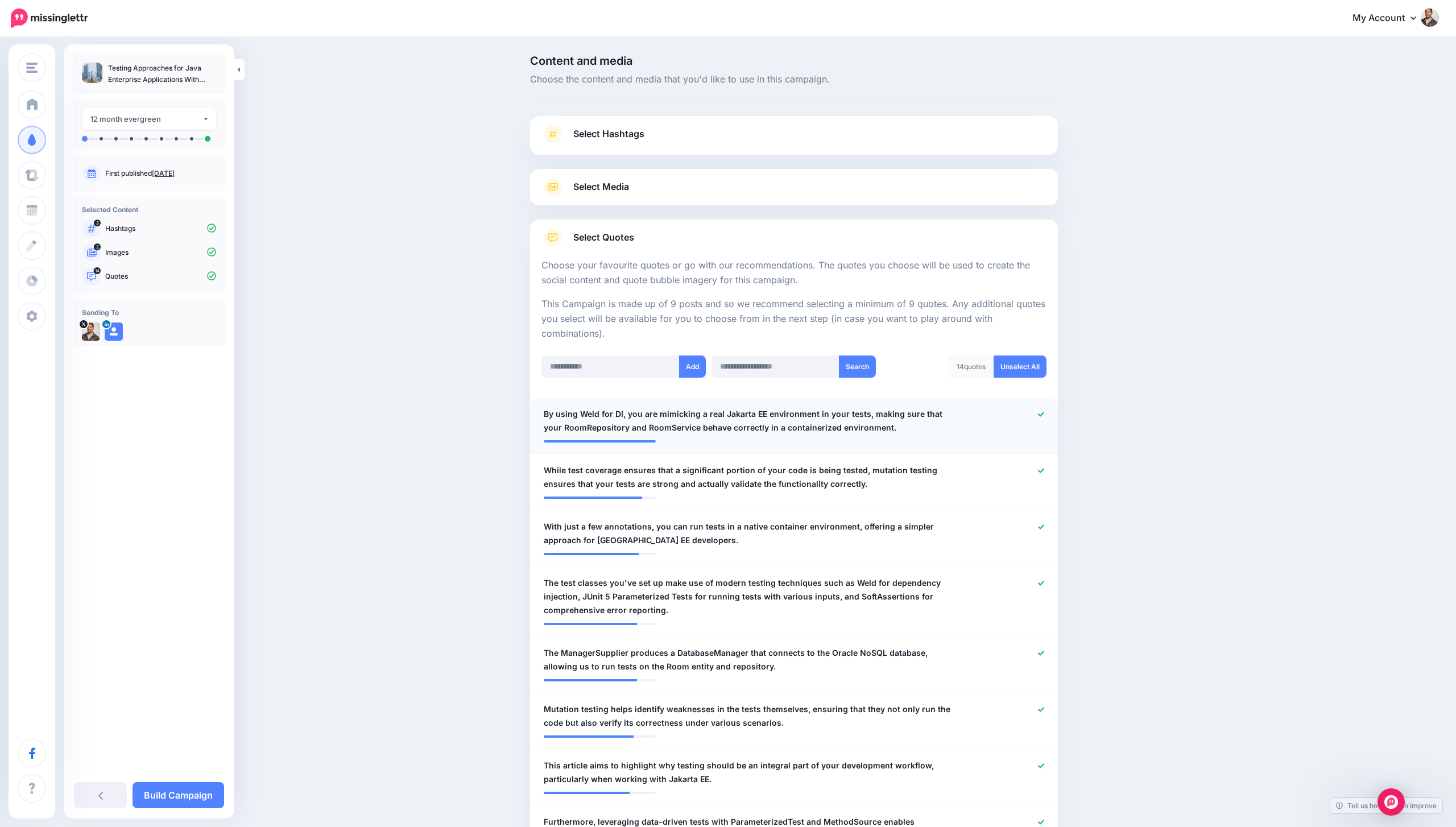
click at [1035, 414] on div at bounding box center [1009, 421] width 86 height 27
click at [1041, 414] on icon at bounding box center [1041, 415] width 6 height 6
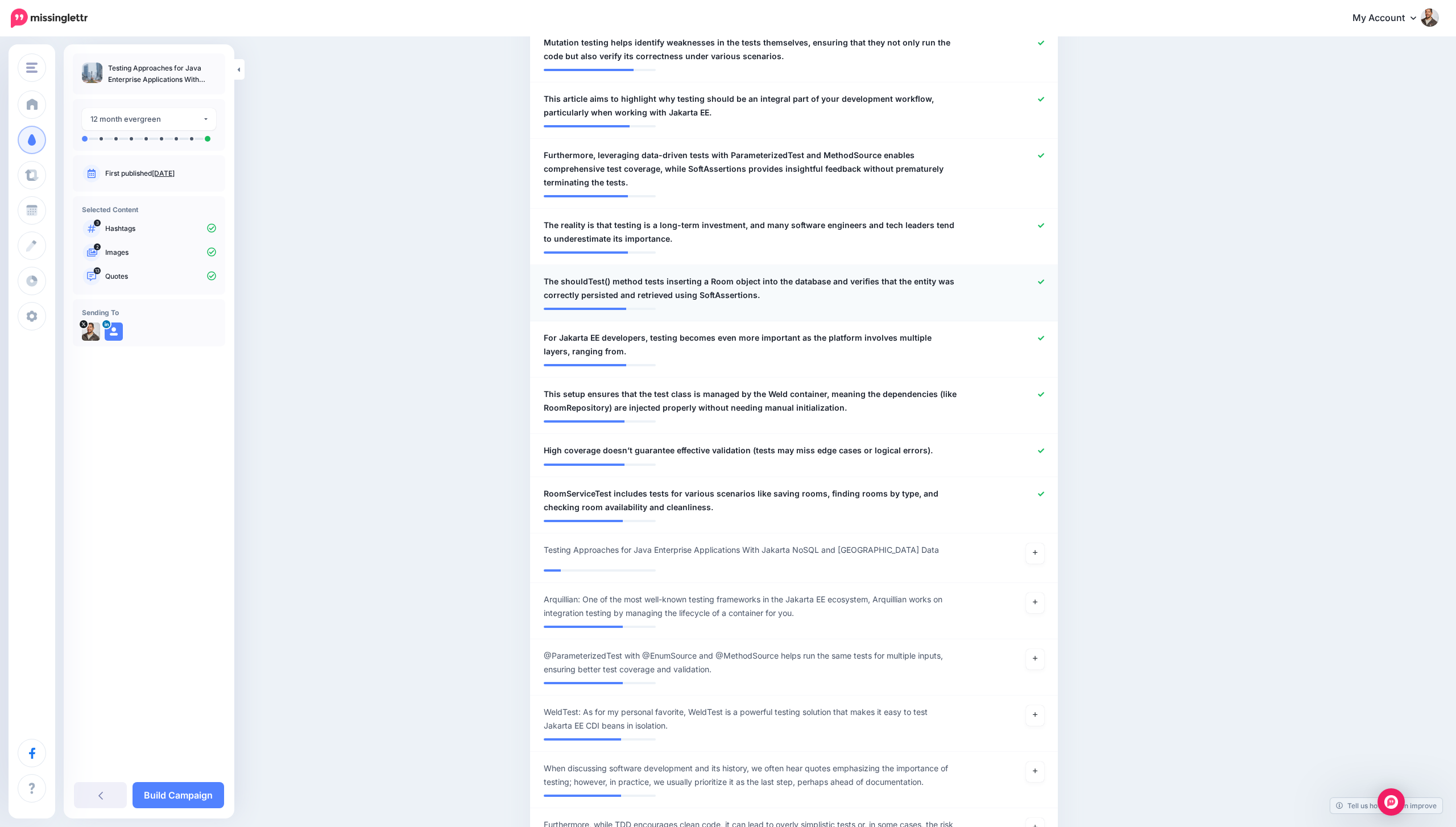
scroll to position [667, 0]
click at [1041, 281] on icon at bounding box center [1041, 281] width 6 height 6
click at [1042, 344] on div at bounding box center [1009, 344] width 86 height 27
click at [1039, 339] on icon at bounding box center [1041, 337] width 6 height 4
click at [1039, 391] on icon at bounding box center [1041, 394] width 6 height 6
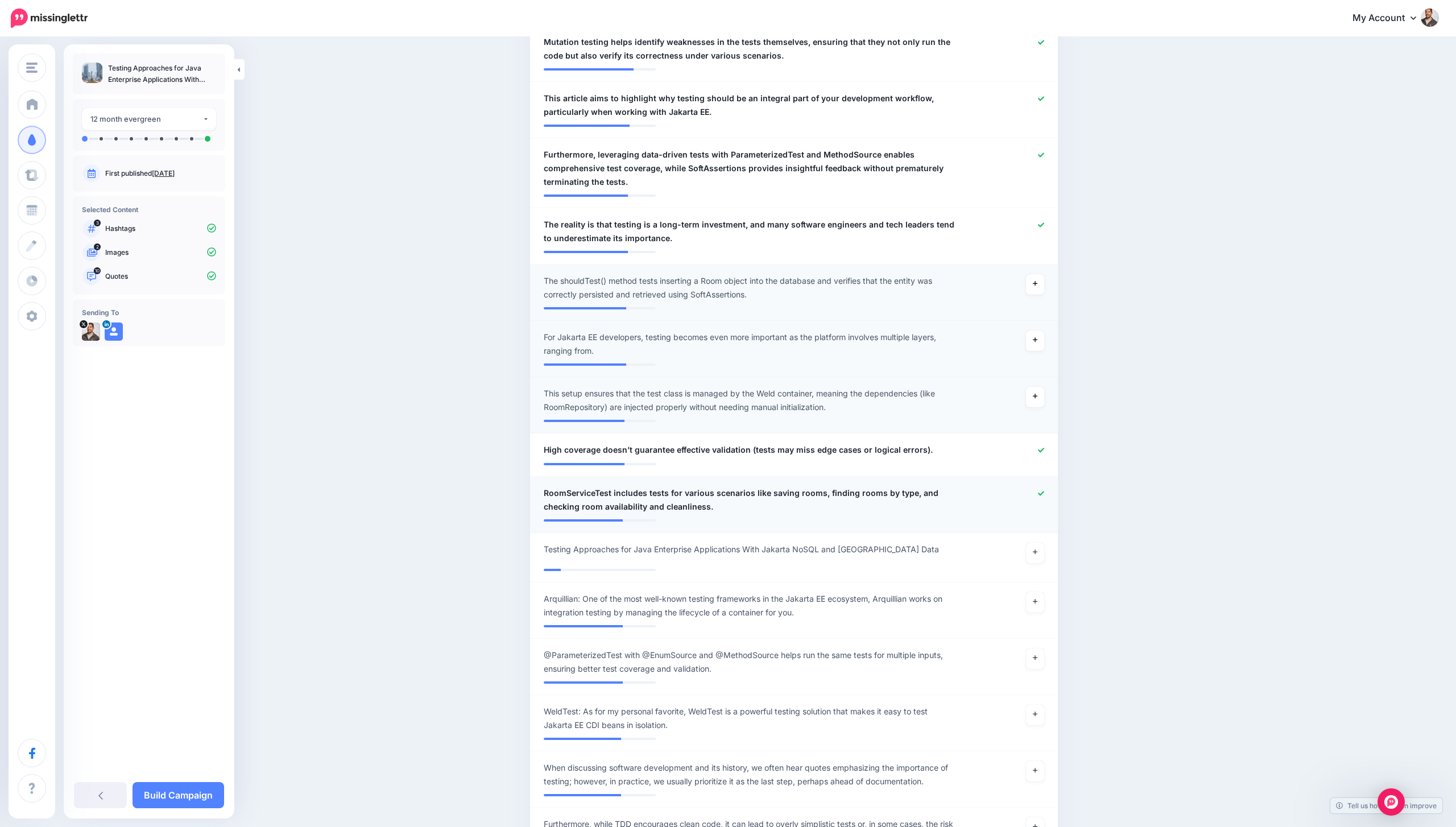
click at [1046, 492] on div at bounding box center [1009, 500] width 86 height 27
click at [1040, 494] on icon at bounding box center [1041, 493] width 6 height 4
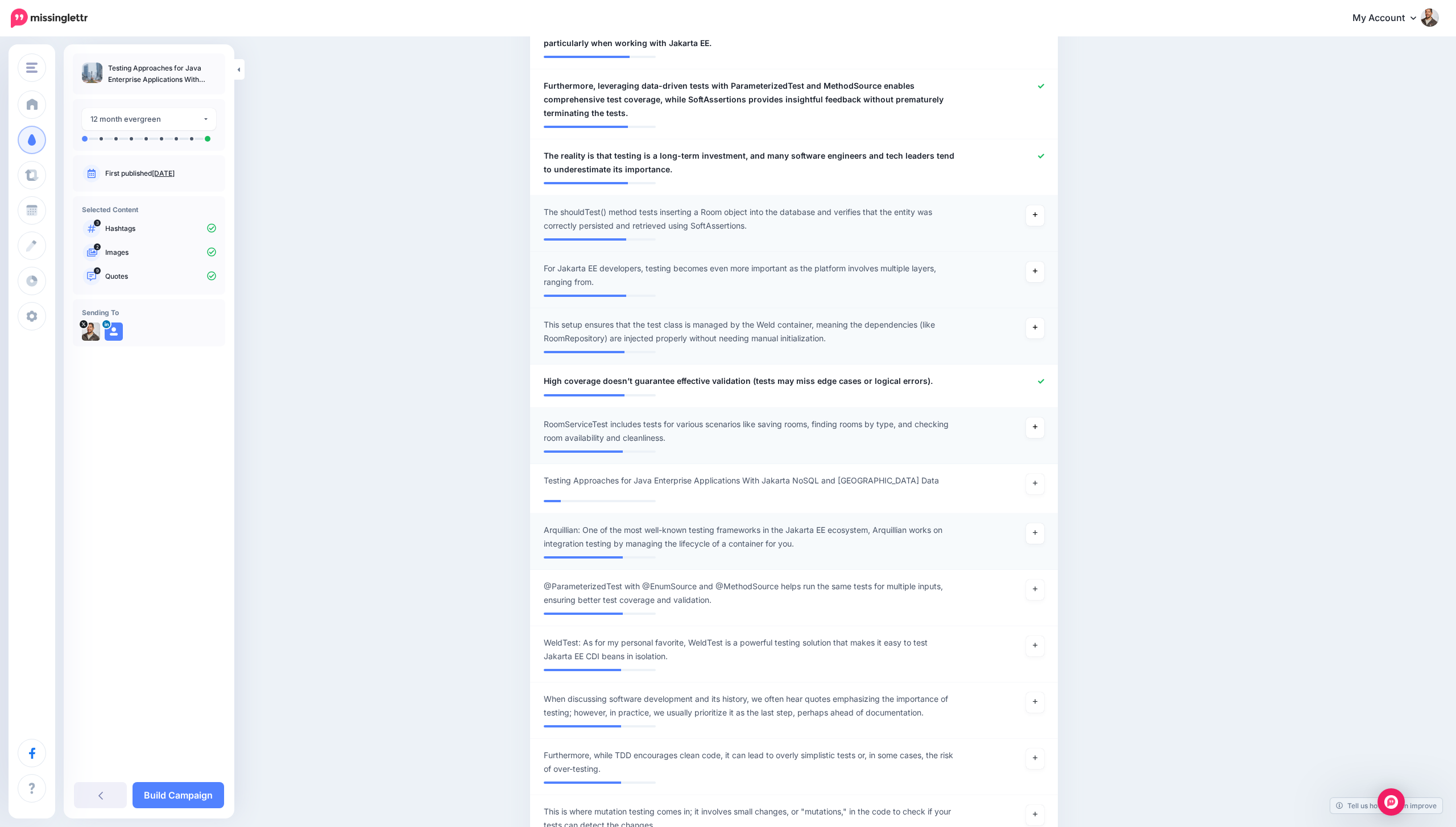
scroll to position [739, 0]
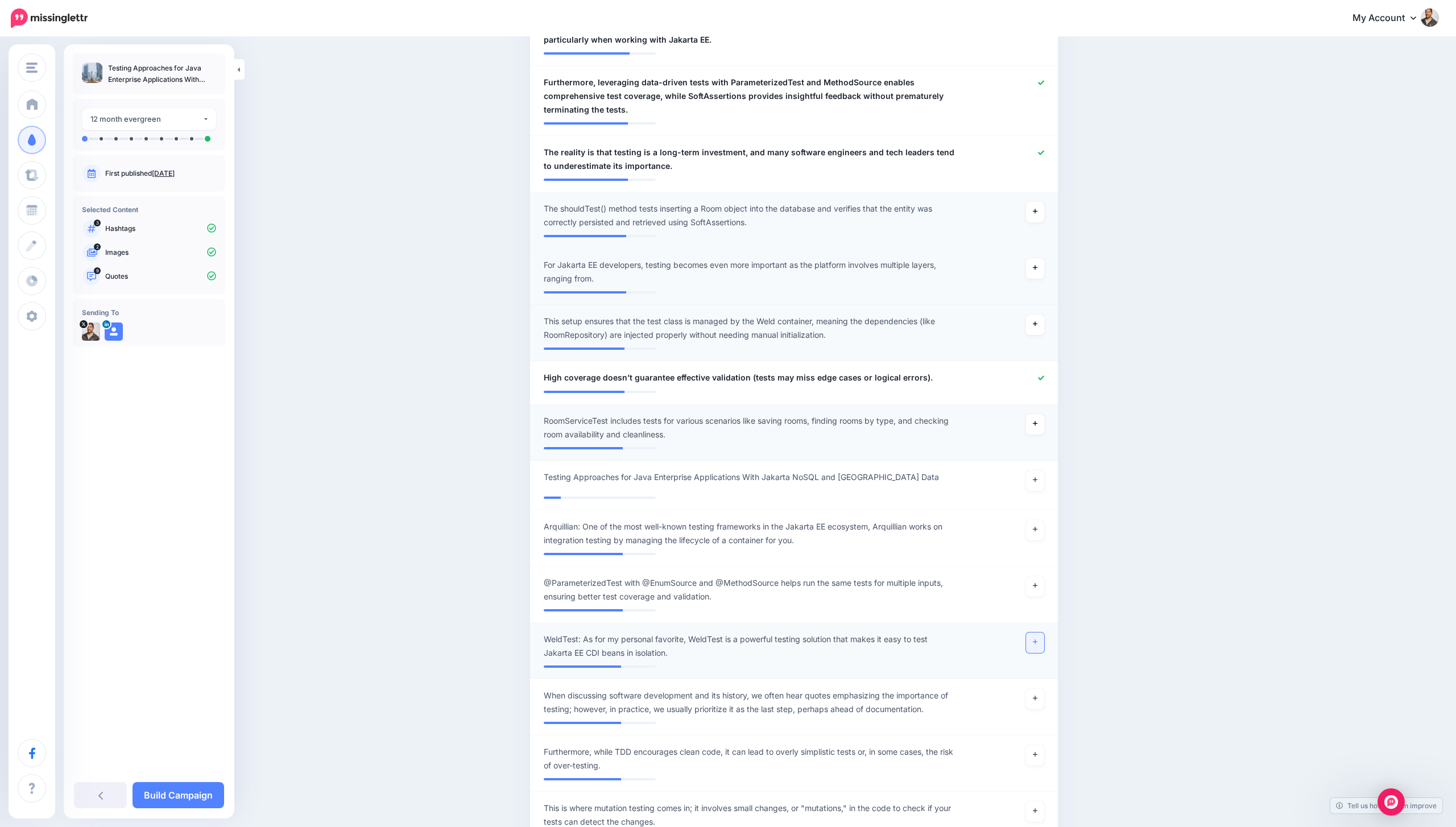
click at [1032, 640] on icon at bounding box center [1034, 642] width 4 height 6
click at [173, 797] on link "Build Campaign" at bounding box center [178, 795] width 91 height 26
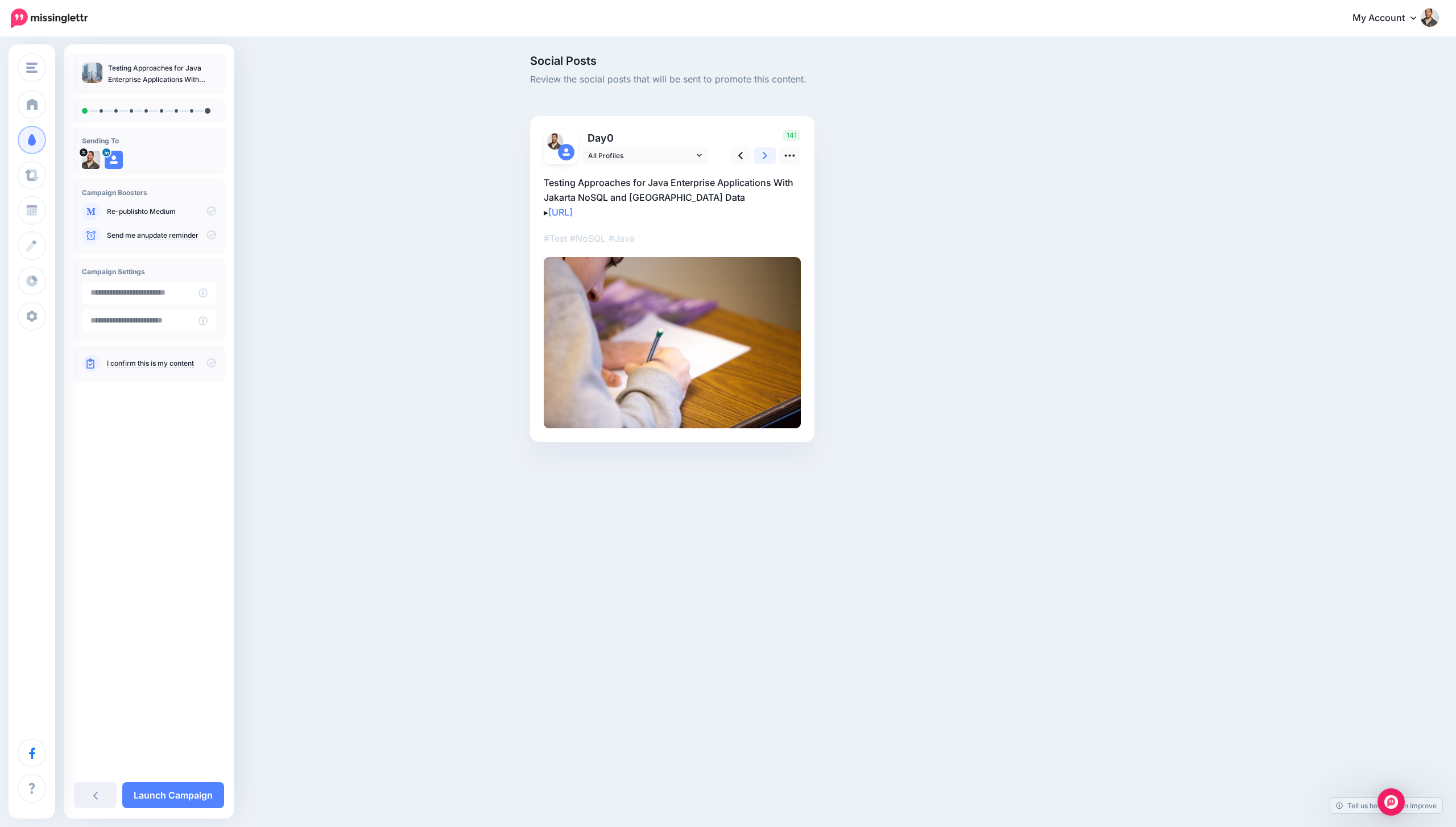
click at [764, 153] on icon at bounding box center [765, 155] width 4 height 12
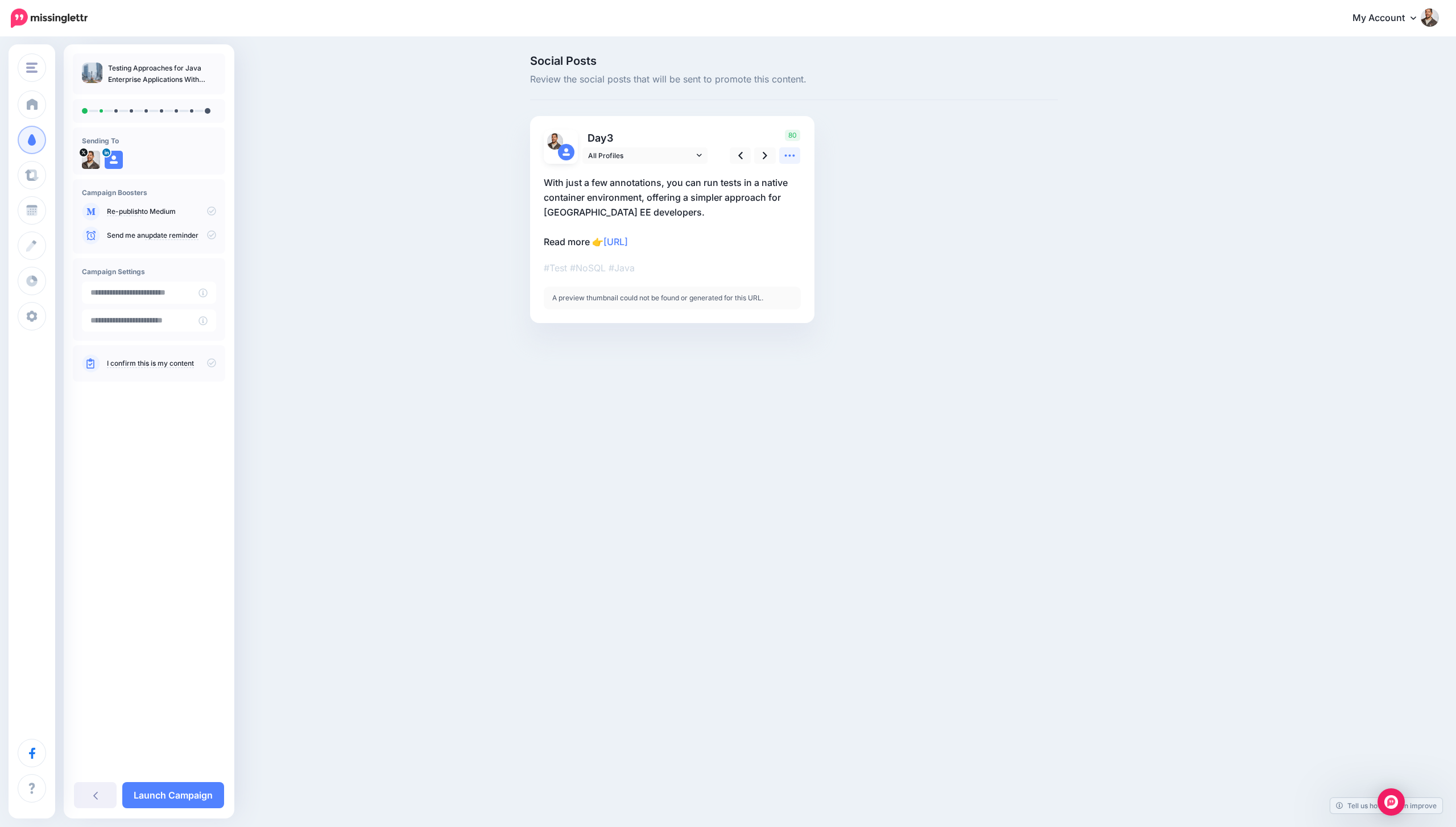
click at [794, 157] on icon at bounding box center [789, 155] width 12 height 12
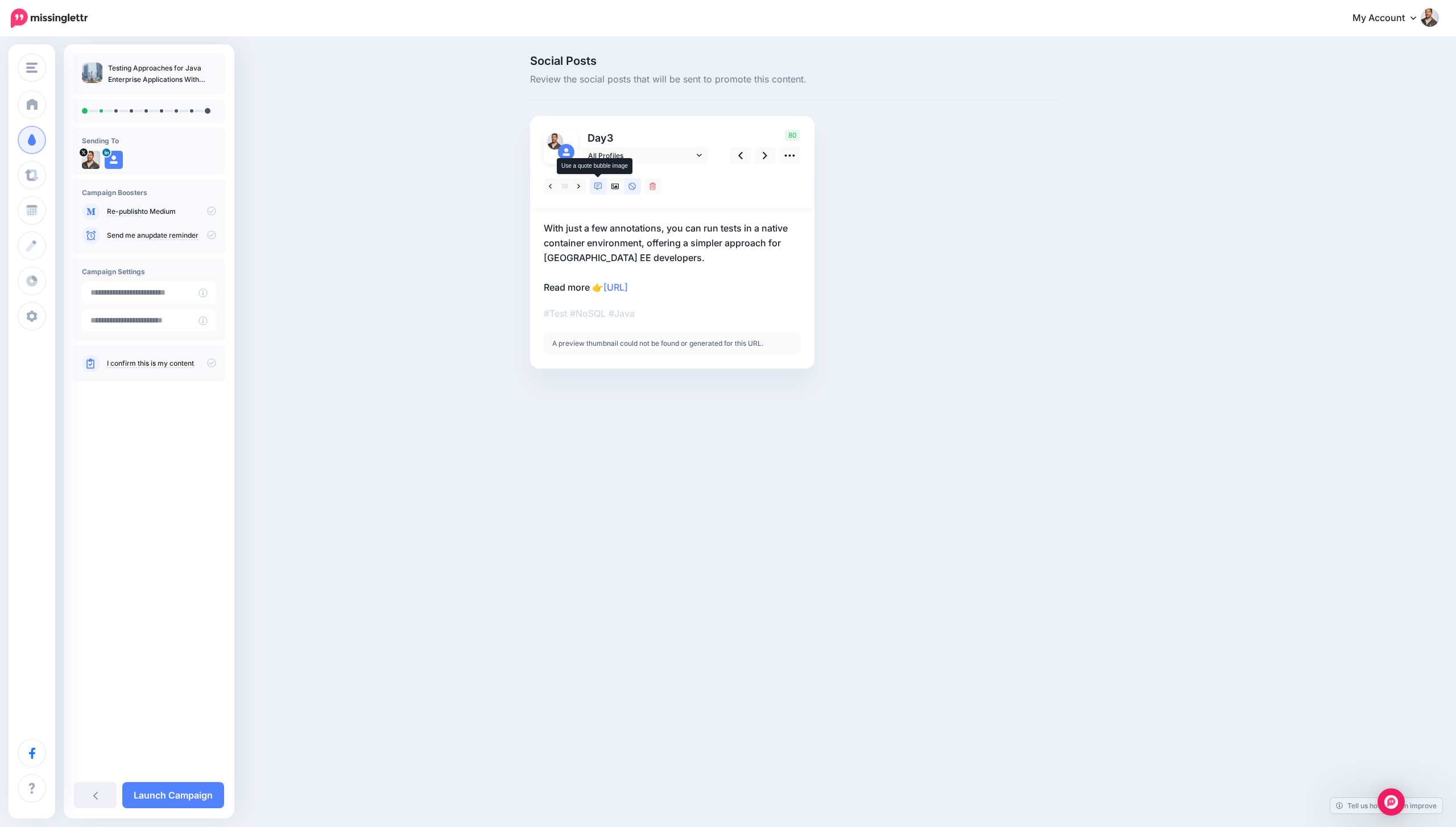
click at [602, 184] on link at bounding box center [598, 187] width 17 height 17
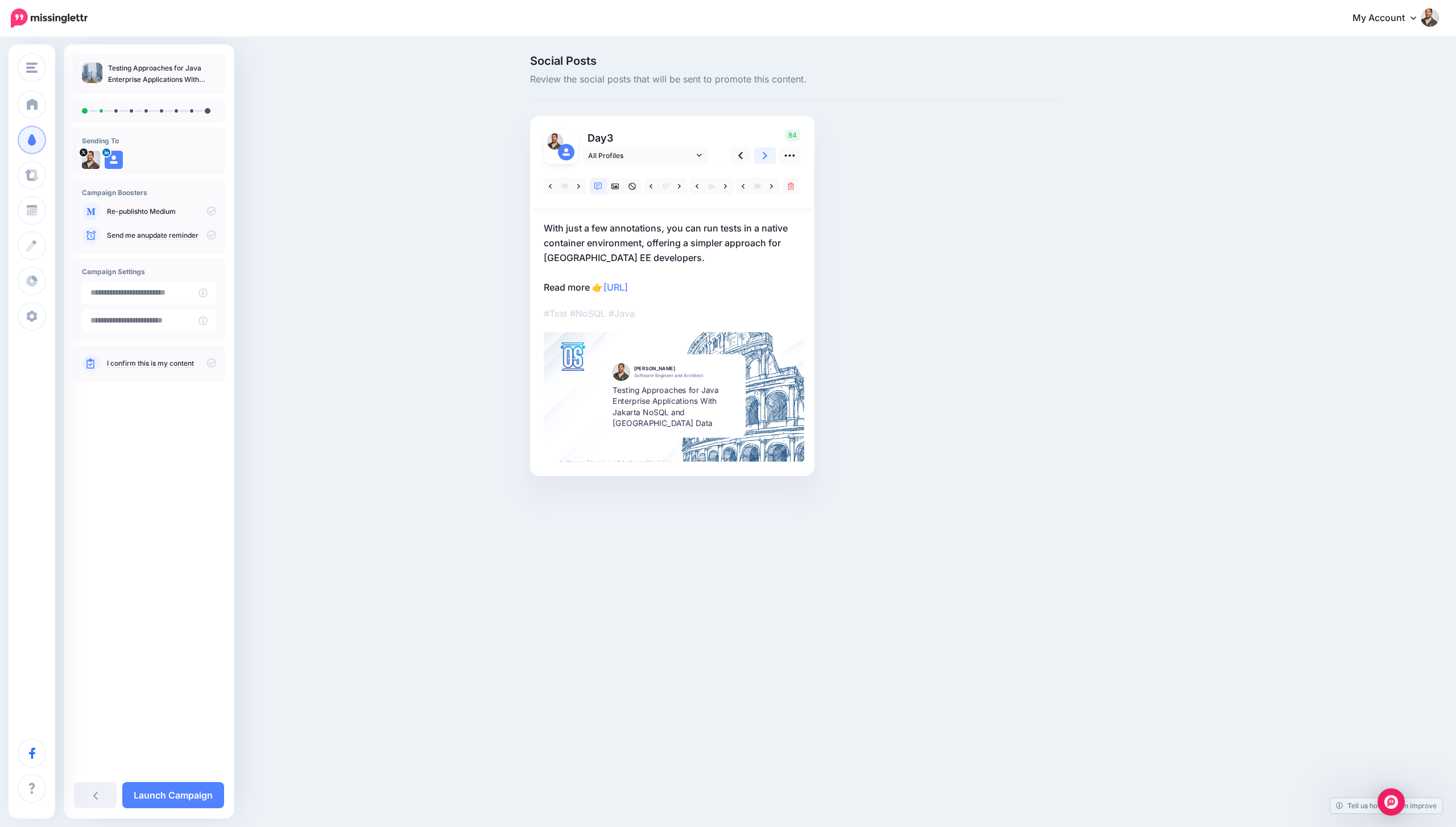
click at [766, 162] on link at bounding box center [765, 156] width 22 height 17
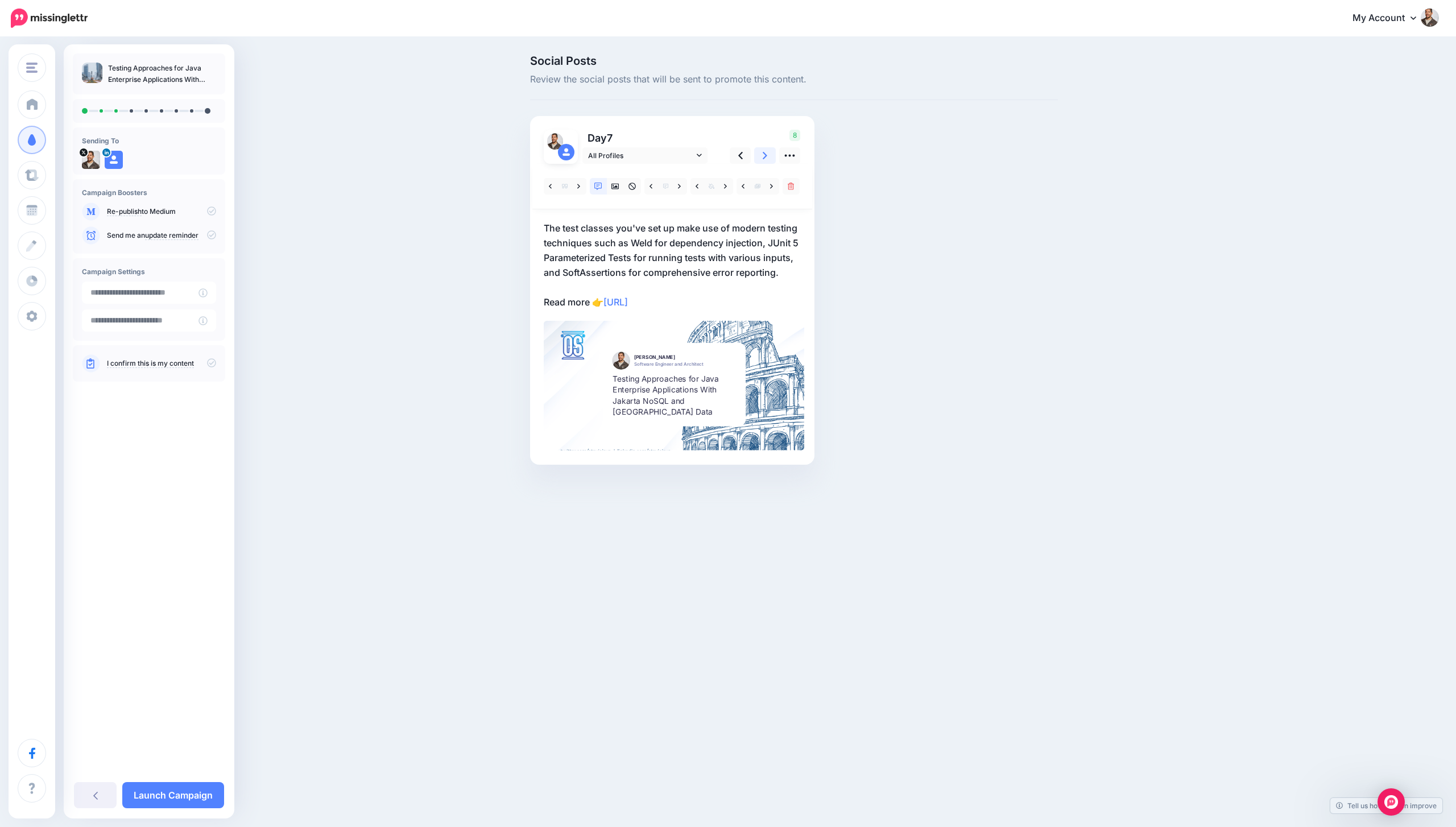
click at [766, 162] on link at bounding box center [765, 156] width 22 height 17
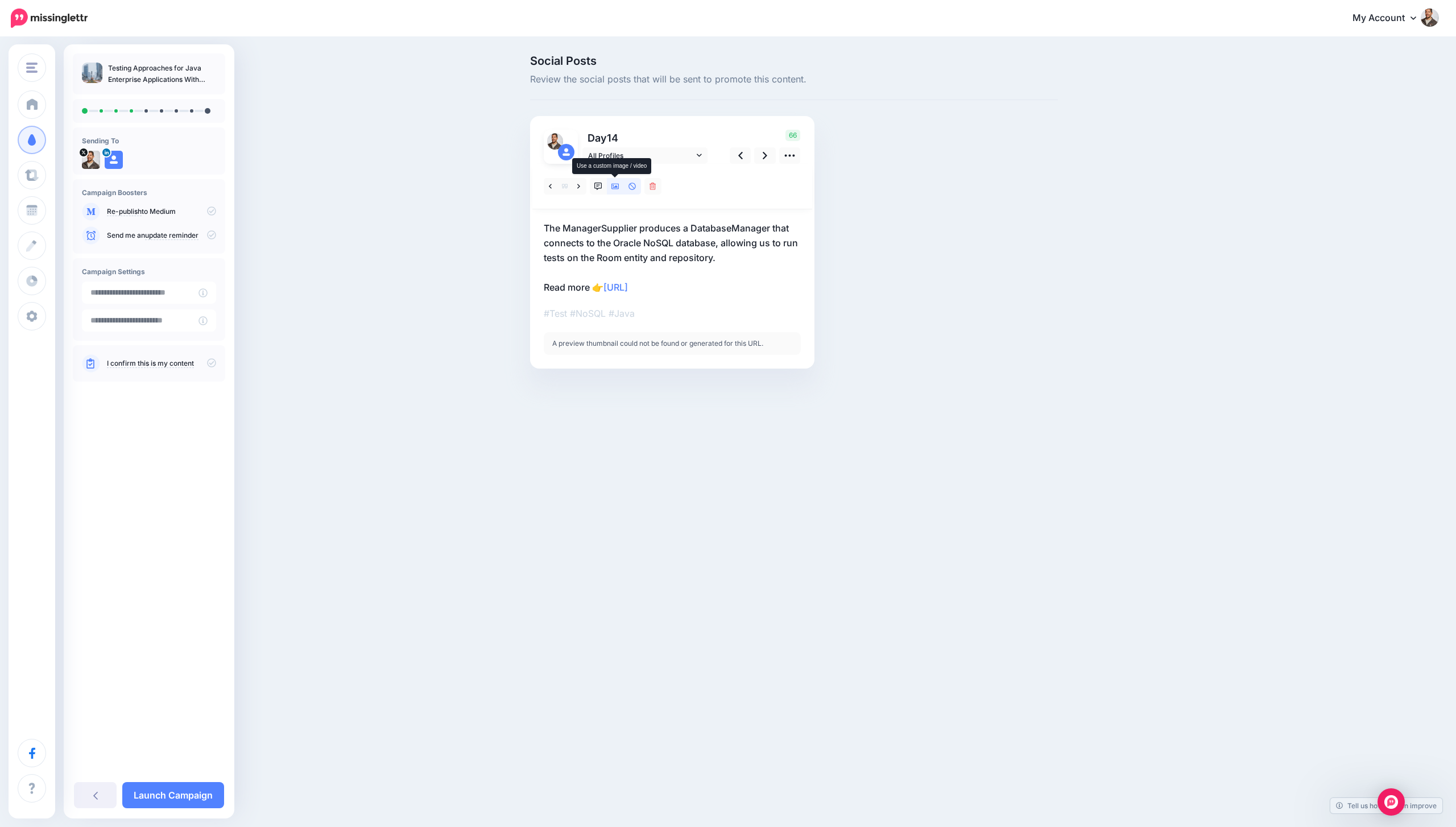
click at [614, 183] on icon at bounding box center [615, 186] width 8 height 6
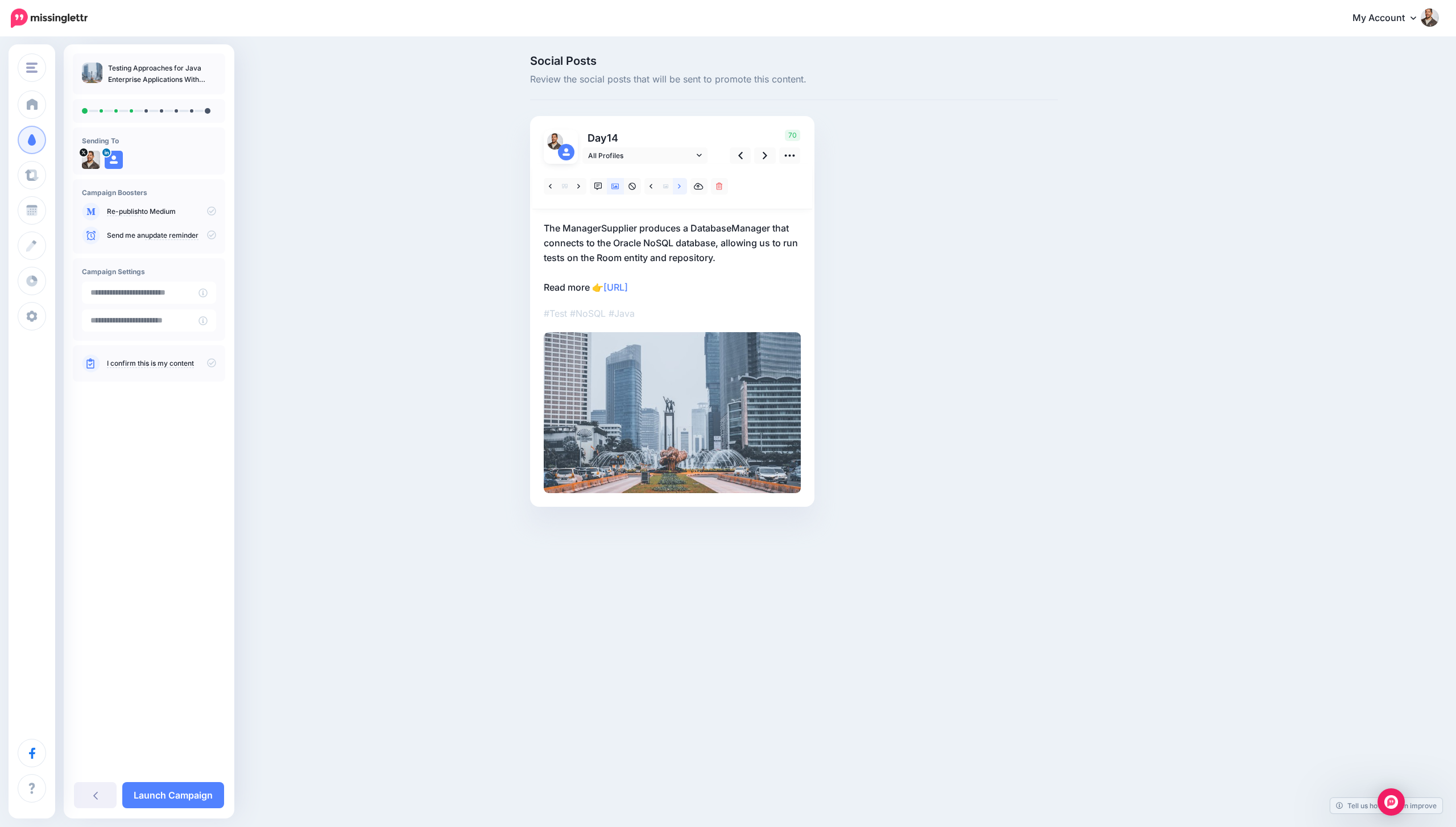
click at [678, 184] on icon at bounding box center [679, 187] width 3 height 8
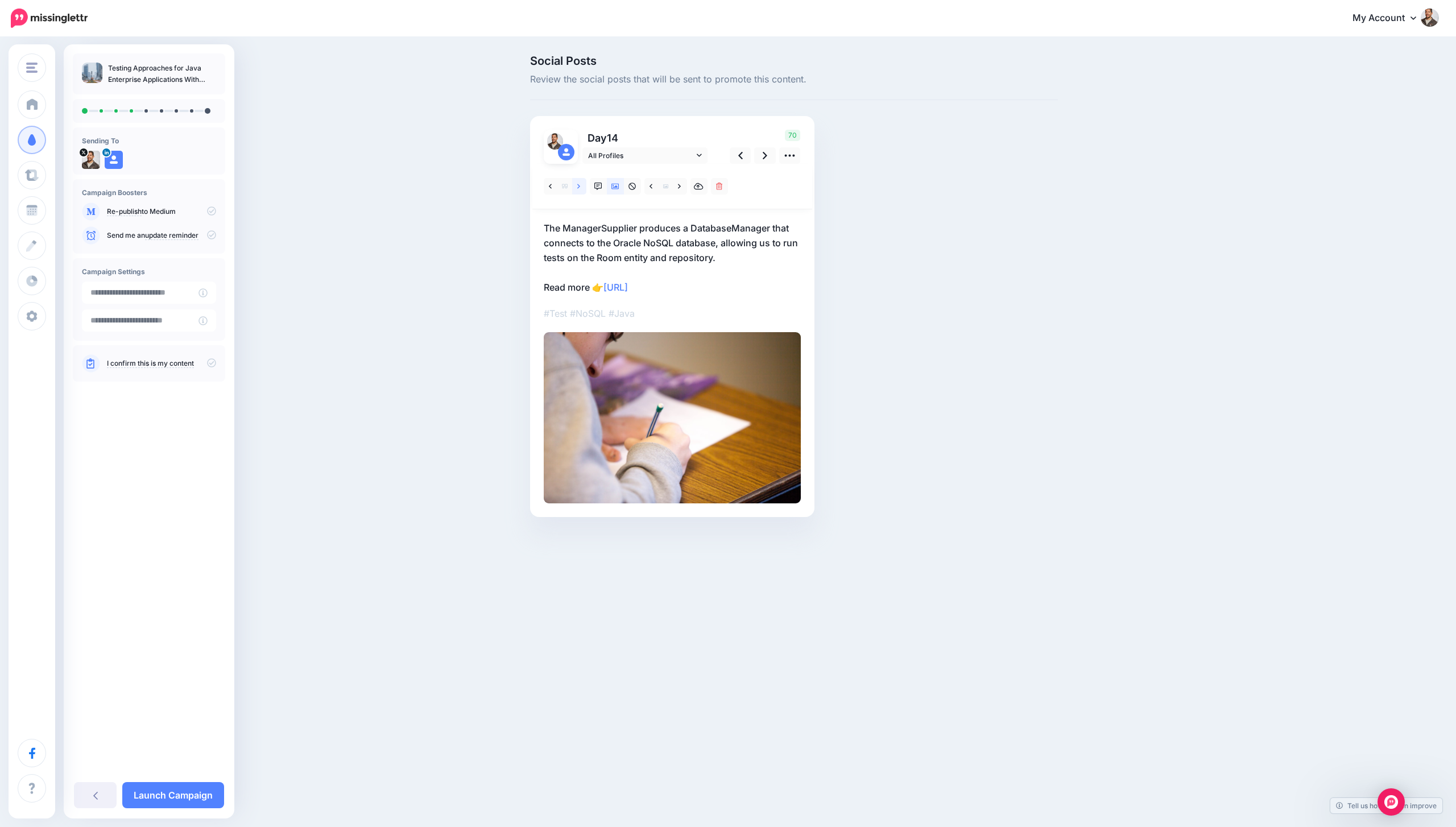
click at [582, 185] on link at bounding box center [579, 187] width 14 height 17
click at [761, 156] on link at bounding box center [765, 156] width 22 height 17
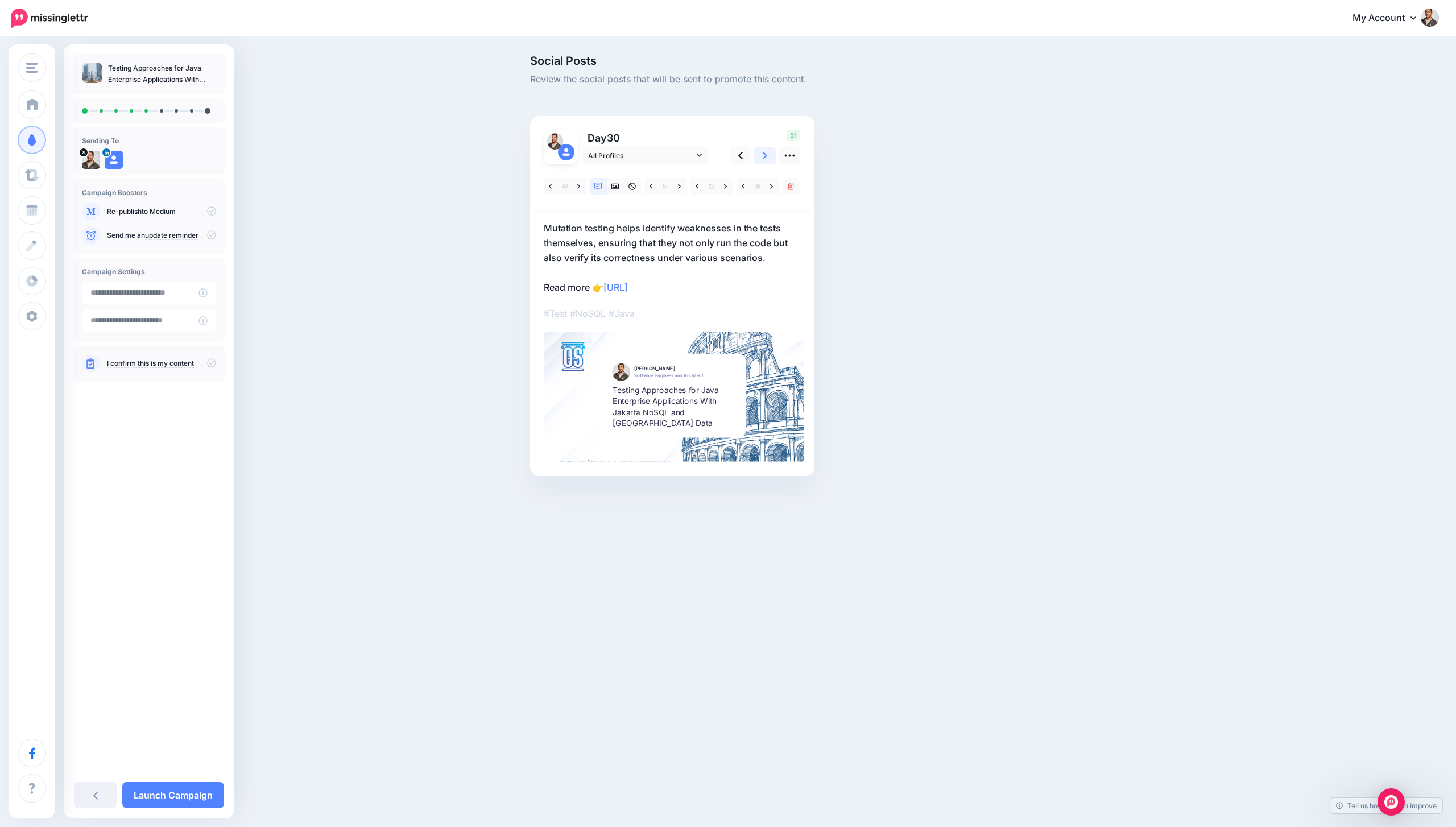
click at [760, 155] on link at bounding box center [765, 156] width 22 height 17
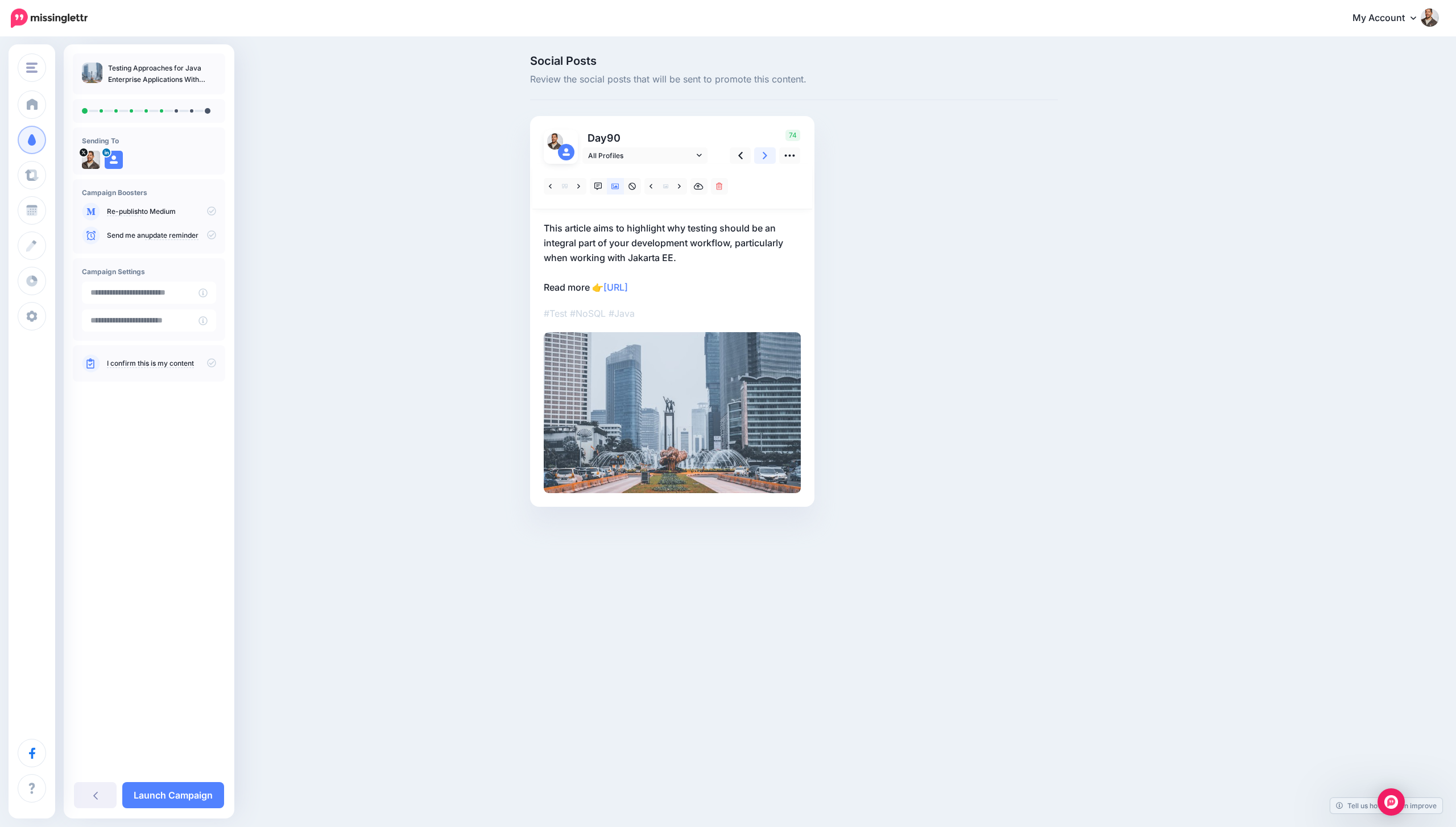
click at [760, 155] on link at bounding box center [765, 156] width 22 height 17
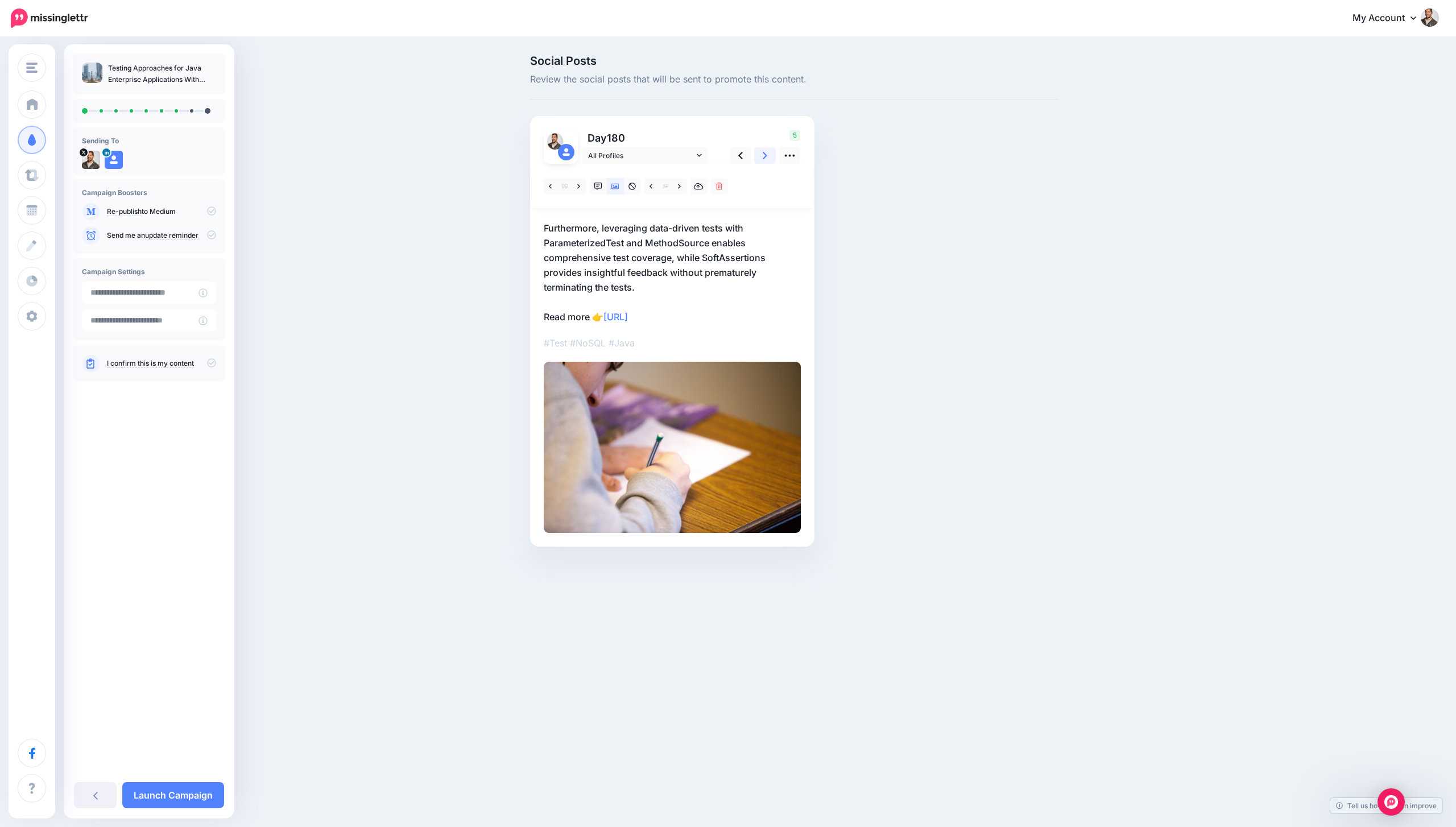
click at [760, 155] on link at bounding box center [765, 156] width 22 height 17
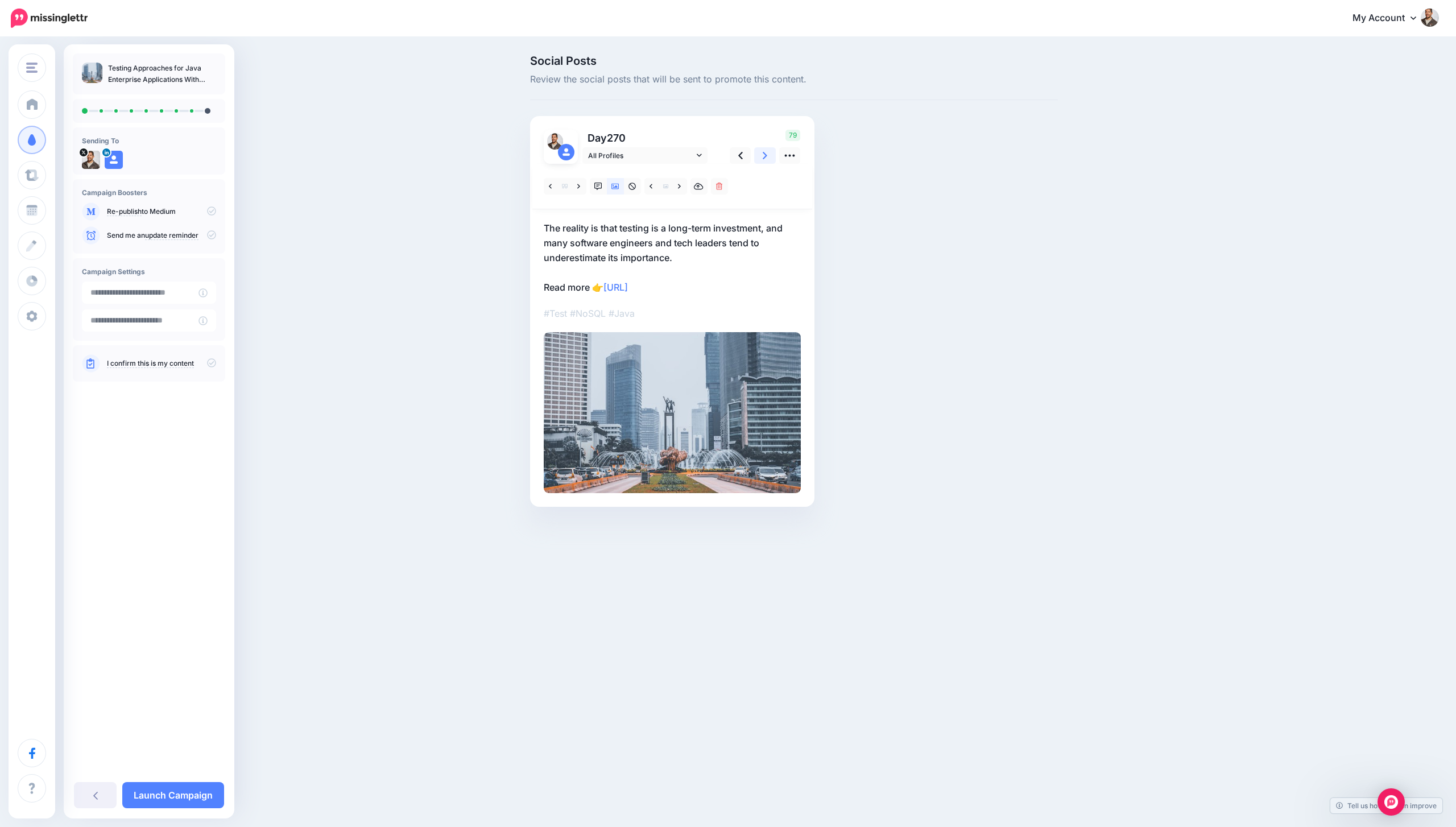
click at [760, 155] on link at bounding box center [765, 156] width 22 height 17
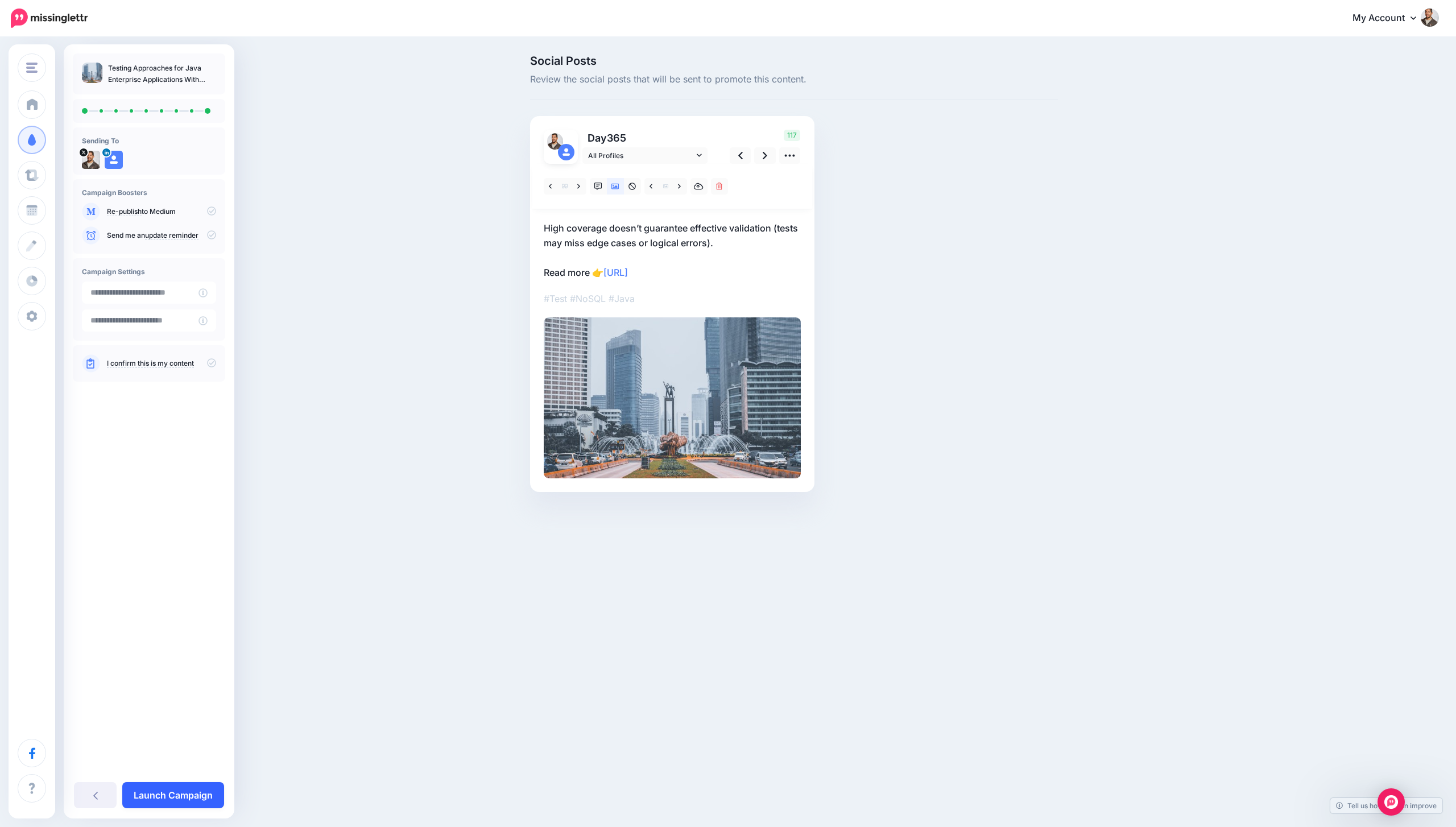
click at [185, 791] on link "Launch Campaign" at bounding box center [172, 795] width 102 height 26
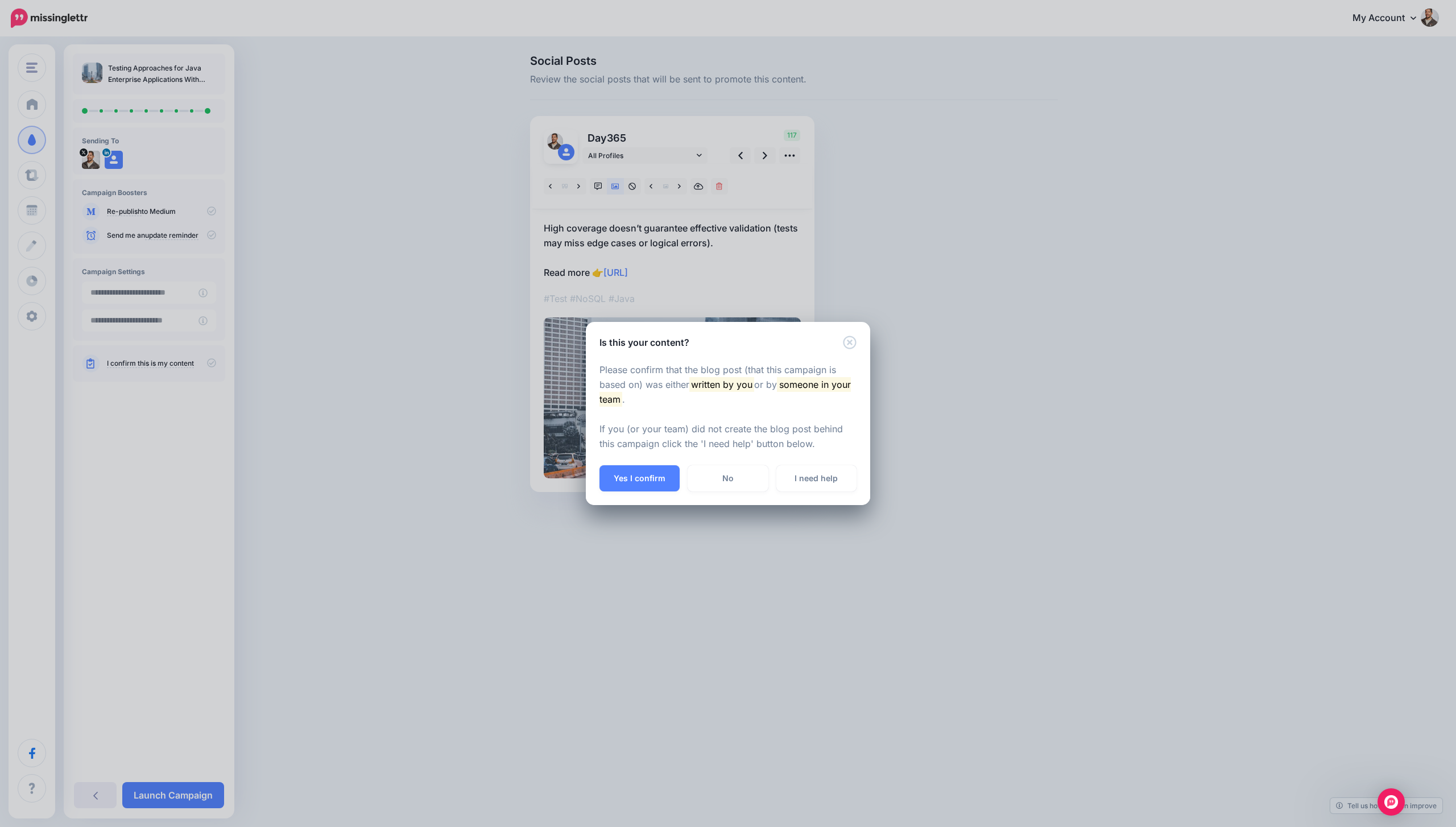
click at [638, 458] on div "Please confirm that the blog post (that this campaign is based on) was either w…" at bounding box center [728, 407] width 284 height 116
click at [632, 477] on button "Yes I confirm" at bounding box center [639, 478] width 80 height 26
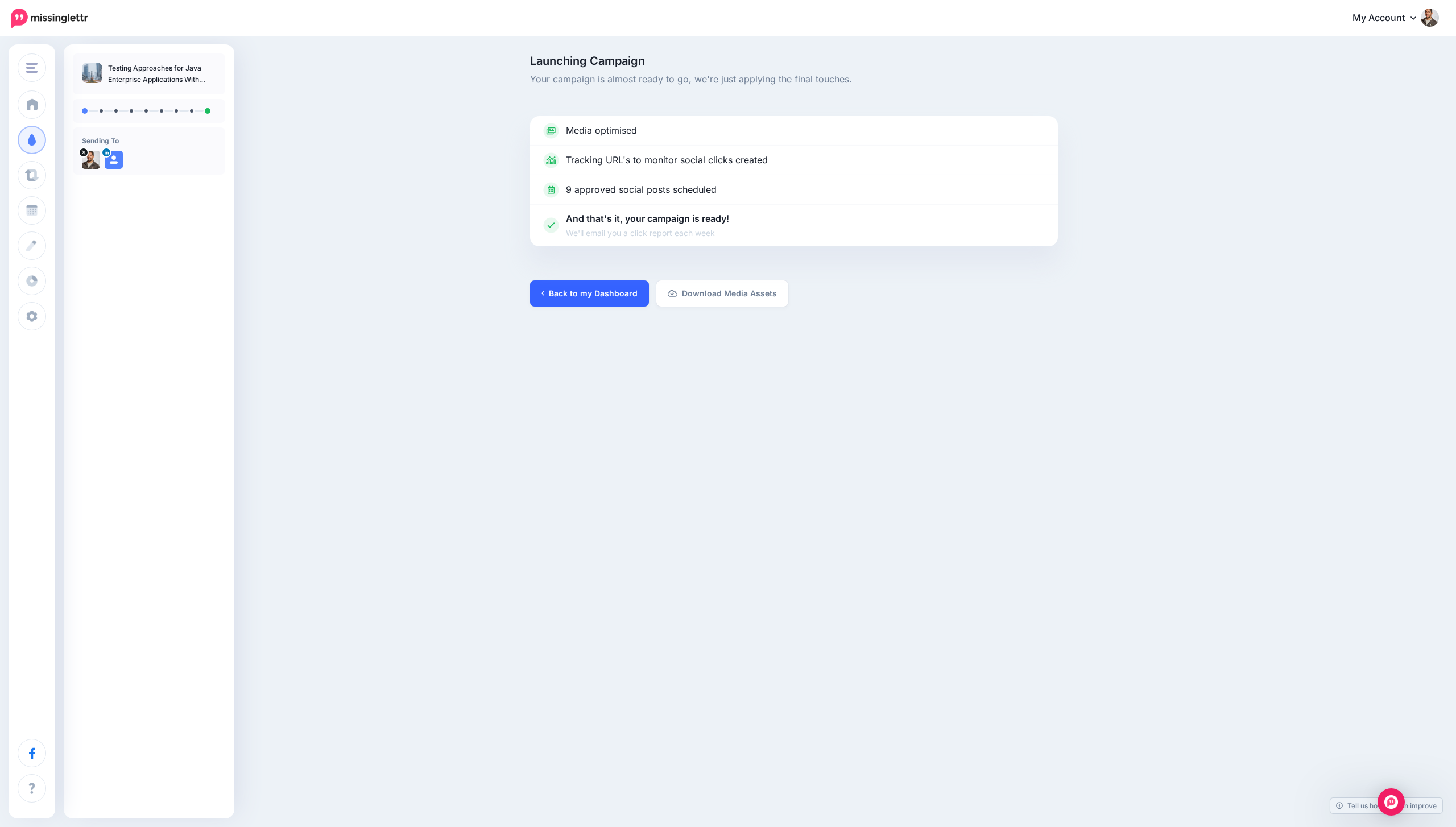
click at [604, 300] on link "Back to my Dashboard" at bounding box center [590, 293] width 119 height 26
